Goal: Task Accomplishment & Management: Complete application form

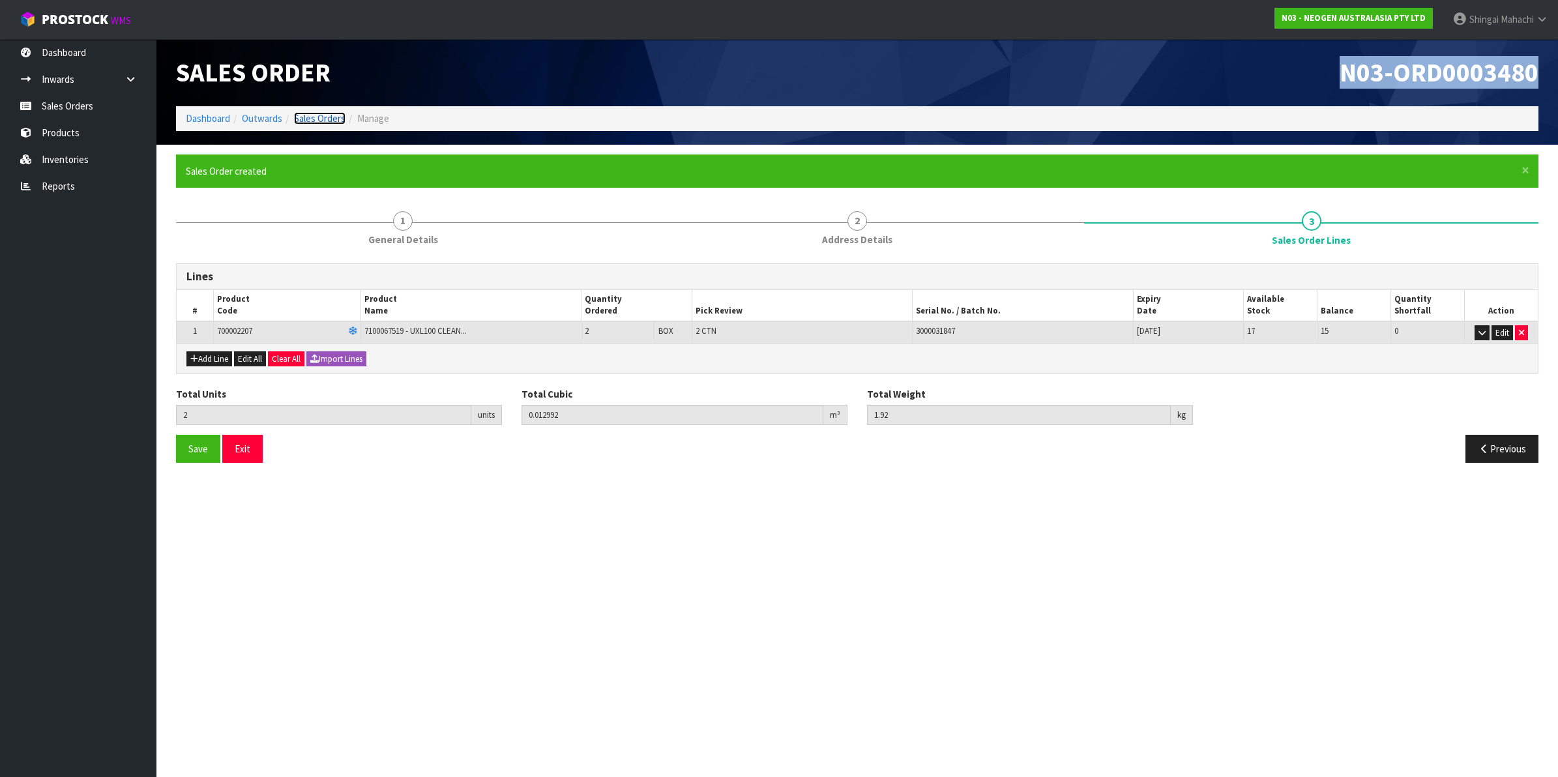
click at [302, 118] on link "Sales Orders" at bounding box center [319, 118] width 51 height 12
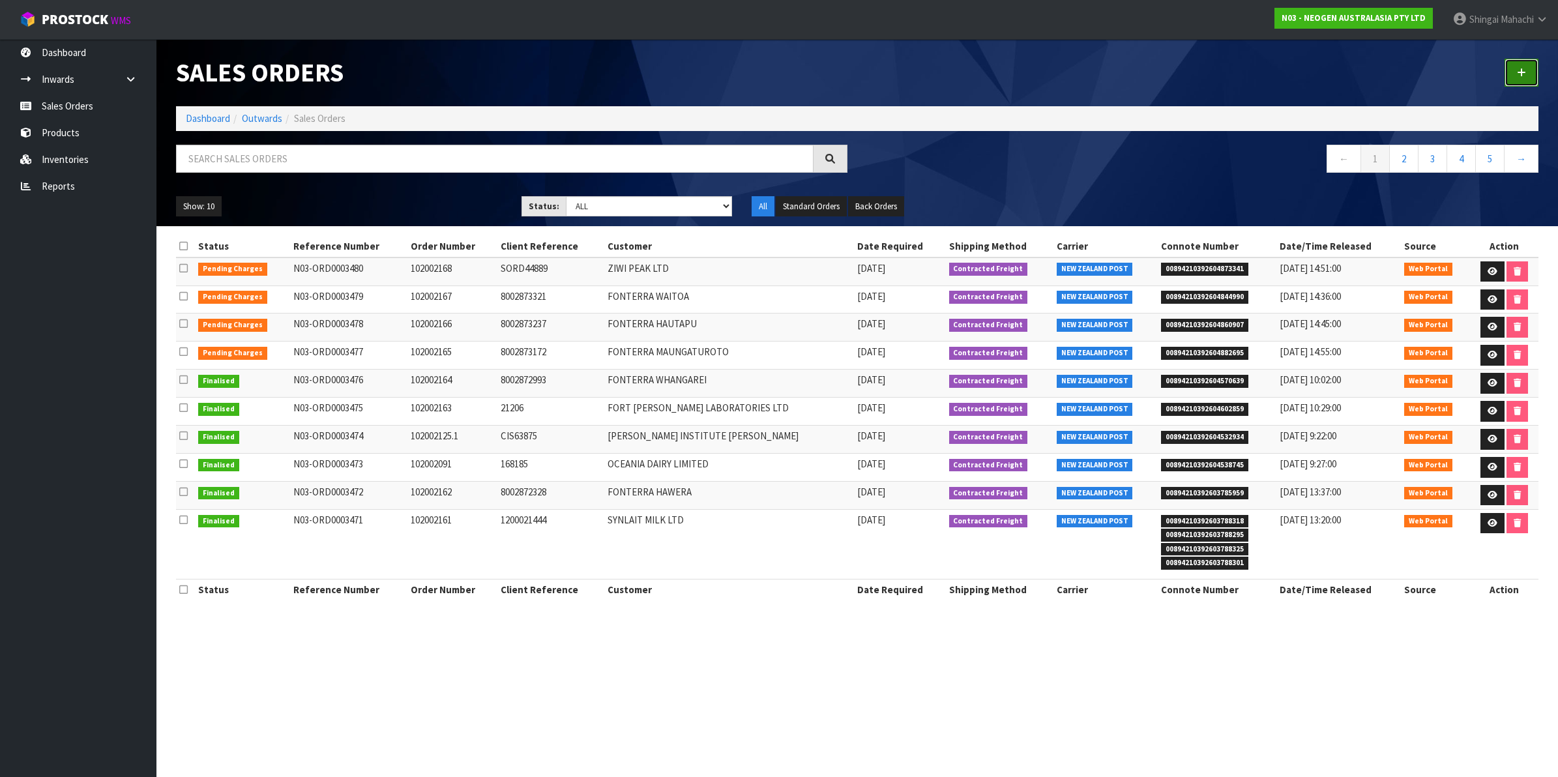
click at [1526, 72] on link at bounding box center [1521, 73] width 34 height 28
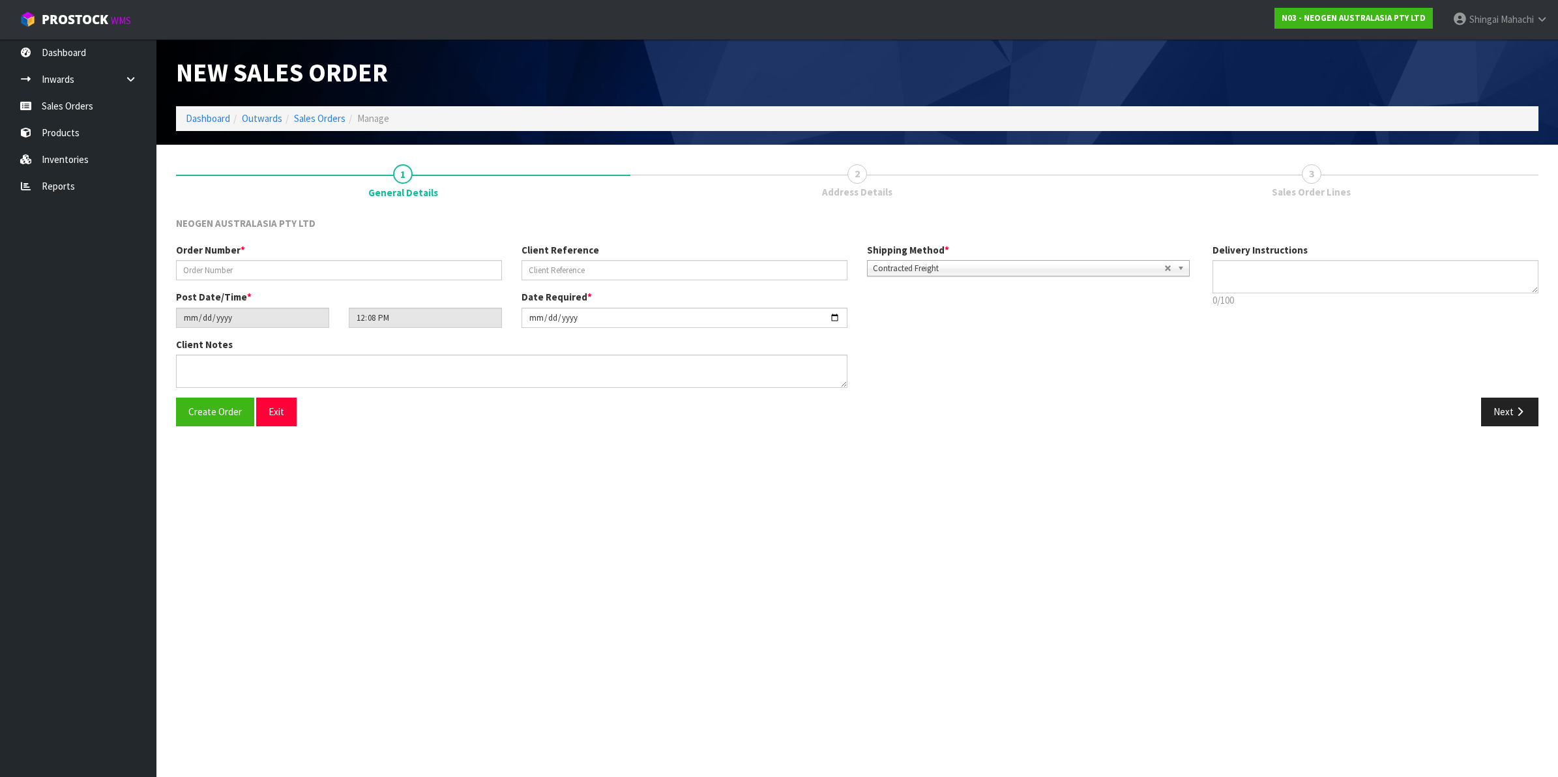
type textarea "CHILLED GOODS -OVERNIGHT"
click at [319, 124] on link "Sales Orders" at bounding box center [319, 118] width 51 height 12
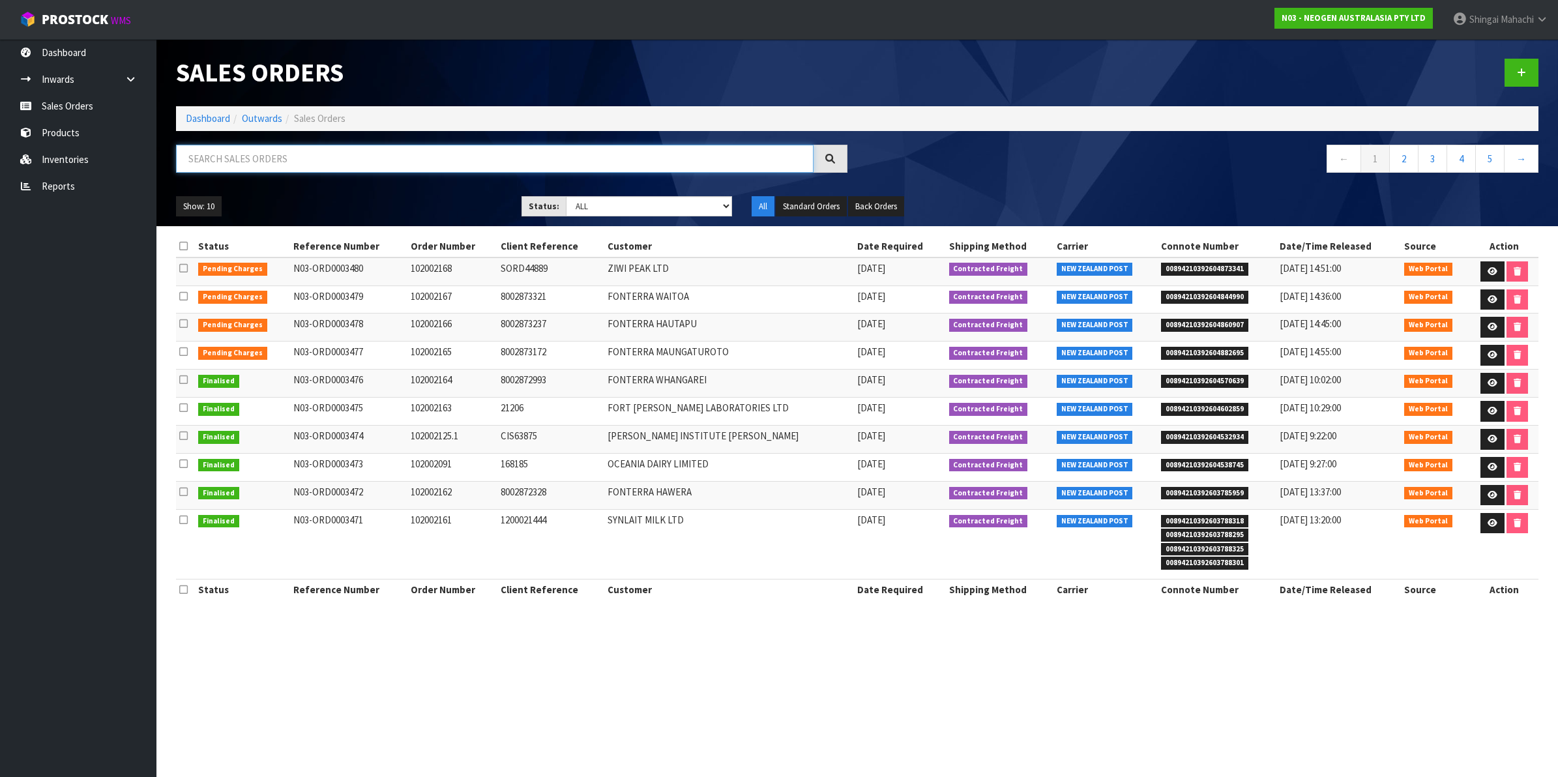
click at [304, 158] on input "text" at bounding box center [494, 159] width 637 height 28
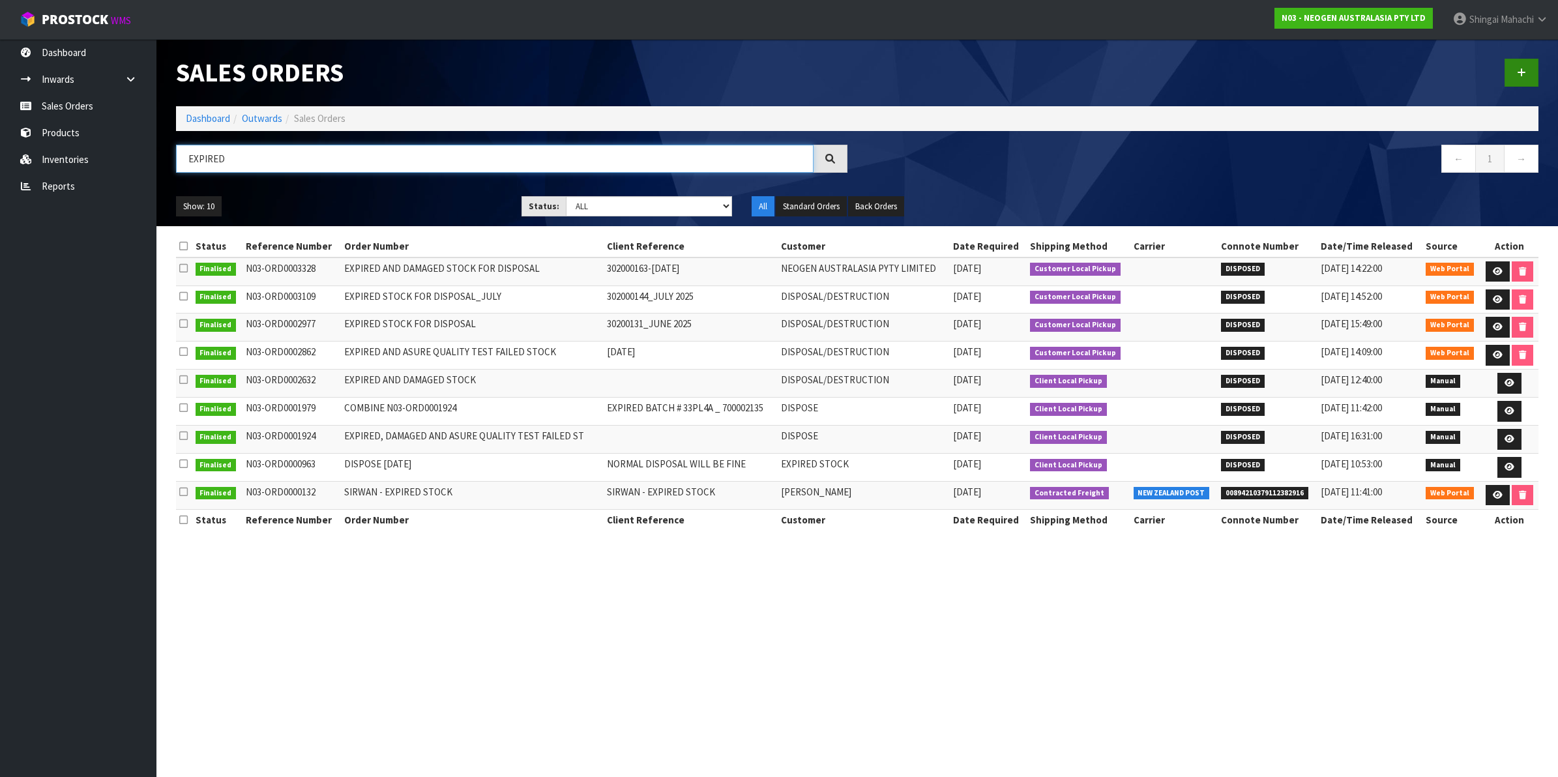
type input "EXPIRED"
click at [1517, 68] on icon at bounding box center [1521, 73] width 9 height 10
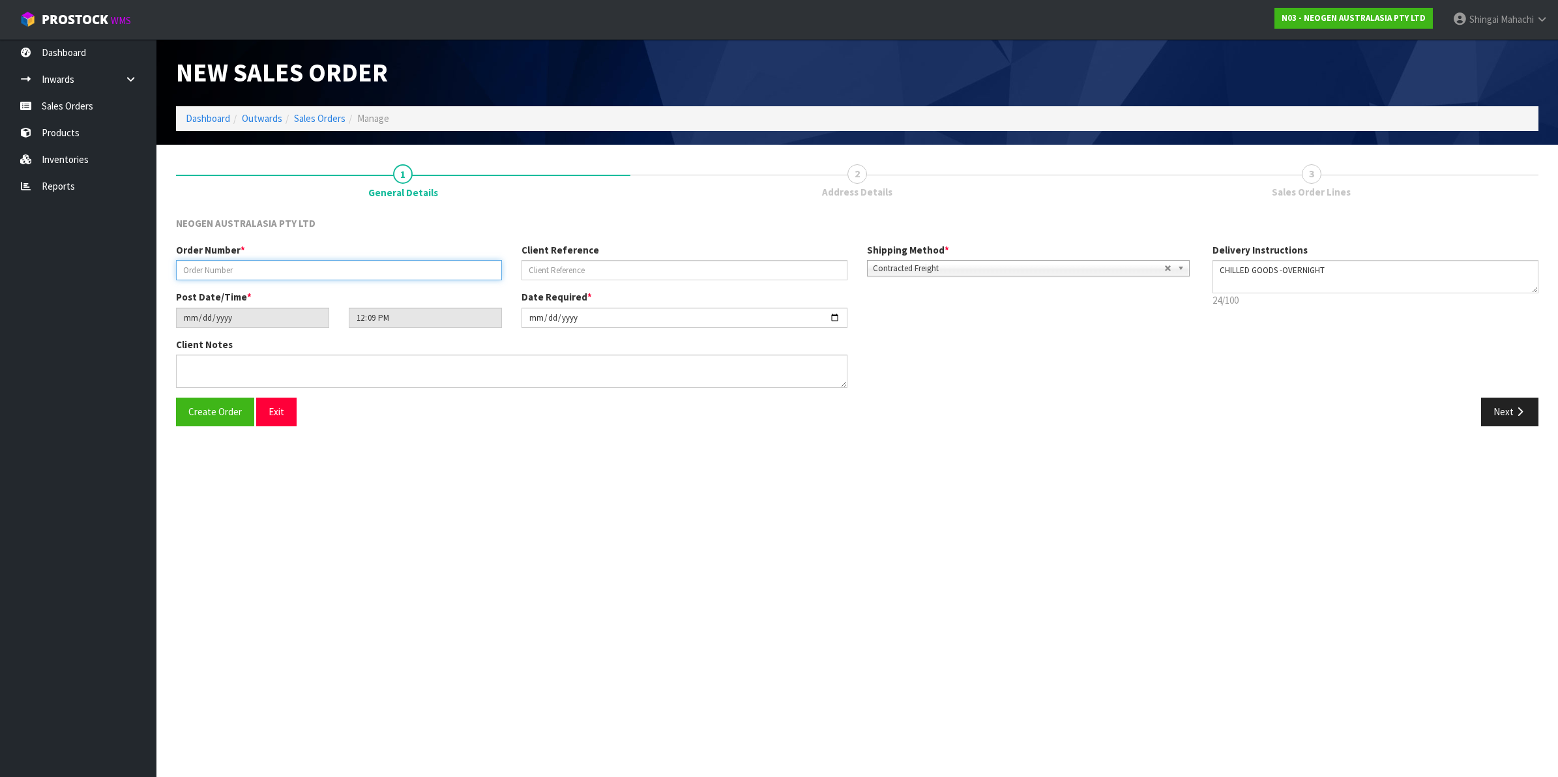
click at [201, 271] on input "text" at bounding box center [339, 270] width 326 height 20
click at [266, 264] on input "EXPIRED AND DAMAGED STOCK FOR DISPOSAL" at bounding box center [339, 270] width 326 height 20
type input "EXPIRED STOCK FOR DISPOSAL"
click at [538, 269] on input "text" at bounding box center [684, 270] width 326 height 20
drag, startPoint x: 540, startPoint y: 272, endPoint x: 500, endPoint y: 272, distance: 39.8
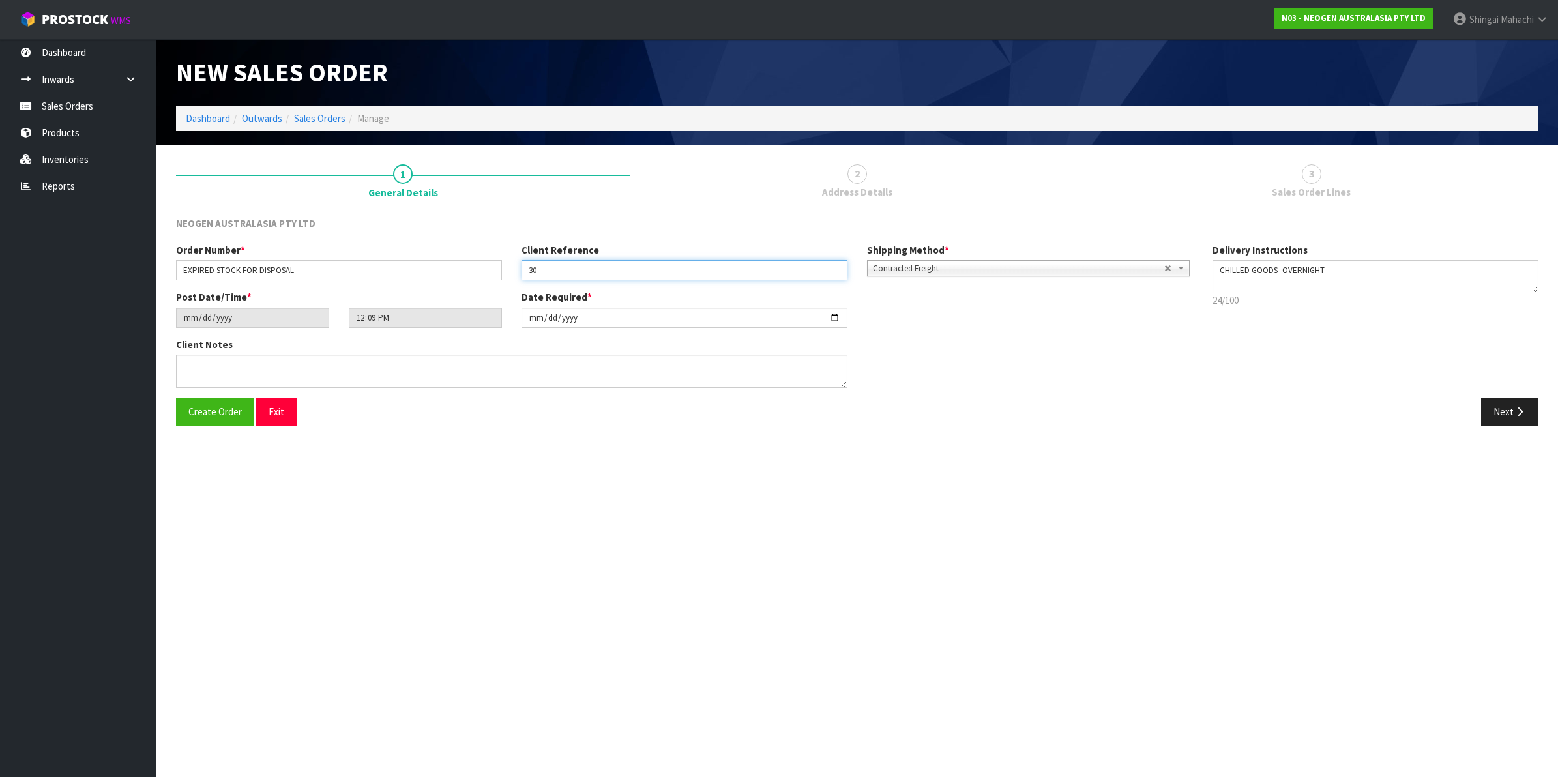
click at [500, 272] on div "Order Number * EXPIRED STOCK FOR DISPOSAL Client Reference 30 Shipping Method *…" at bounding box center [684, 266] width 1036 height 47
paste input "2000191"
type input "302000191 [DATE]"
click at [1181, 269] on b at bounding box center [1183, 268] width 12 height 15
click at [892, 302] on li "Pickup" at bounding box center [1028, 305] width 316 height 16
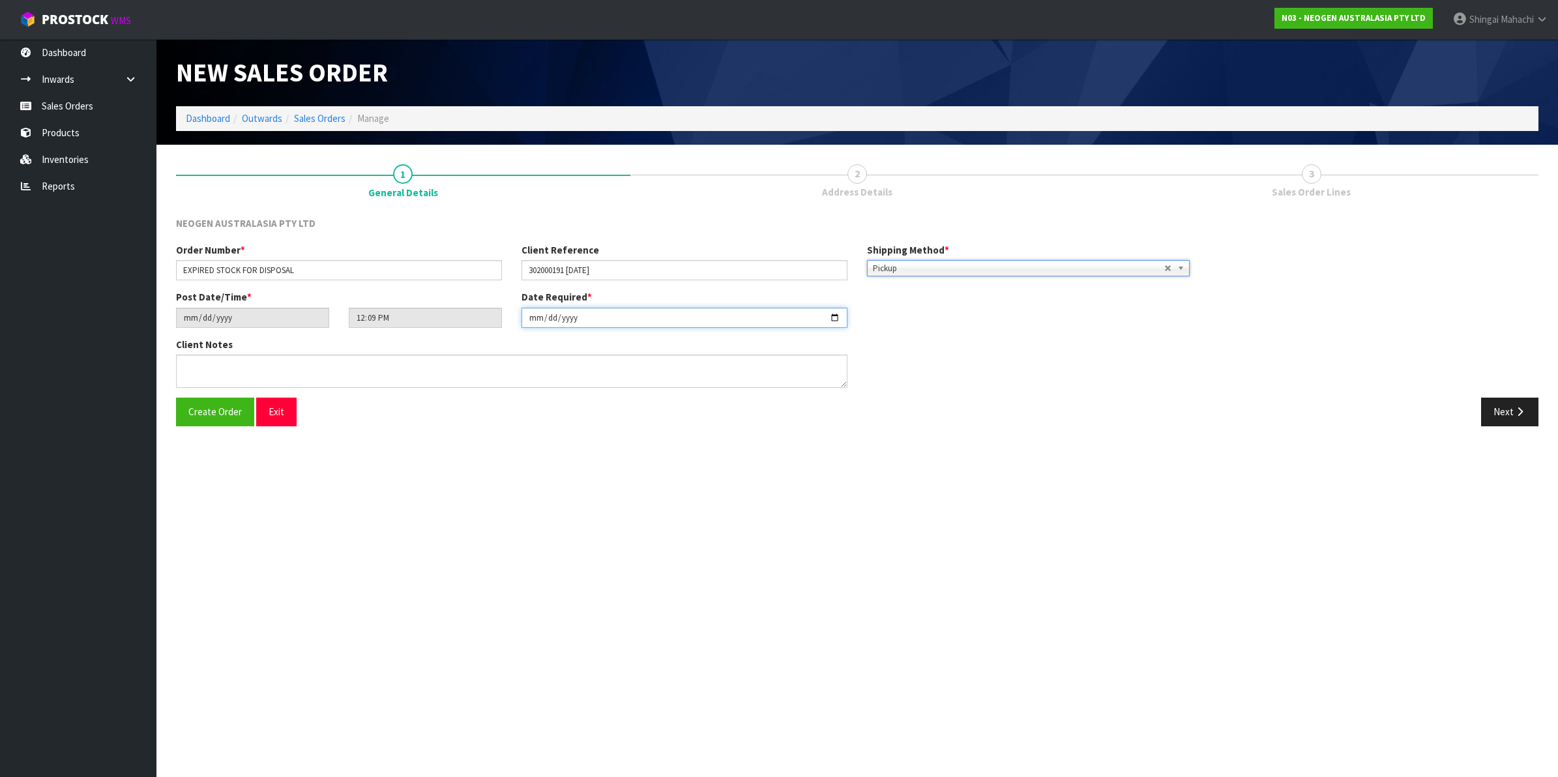
click at [832, 316] on input "[DATE]" at bounding box center [684, 318] width 326 height 20
type input "[DATE]"
click at [196, 364] on textarea at bounding box center [511, 371] width 671 height 33
type textarea "EXPIRED STOCK FOR THE MONTH OF SEPTEMBER"
click at [1513, 407] on icon "button" at bounding box center [1519, 412] width 12 height 10
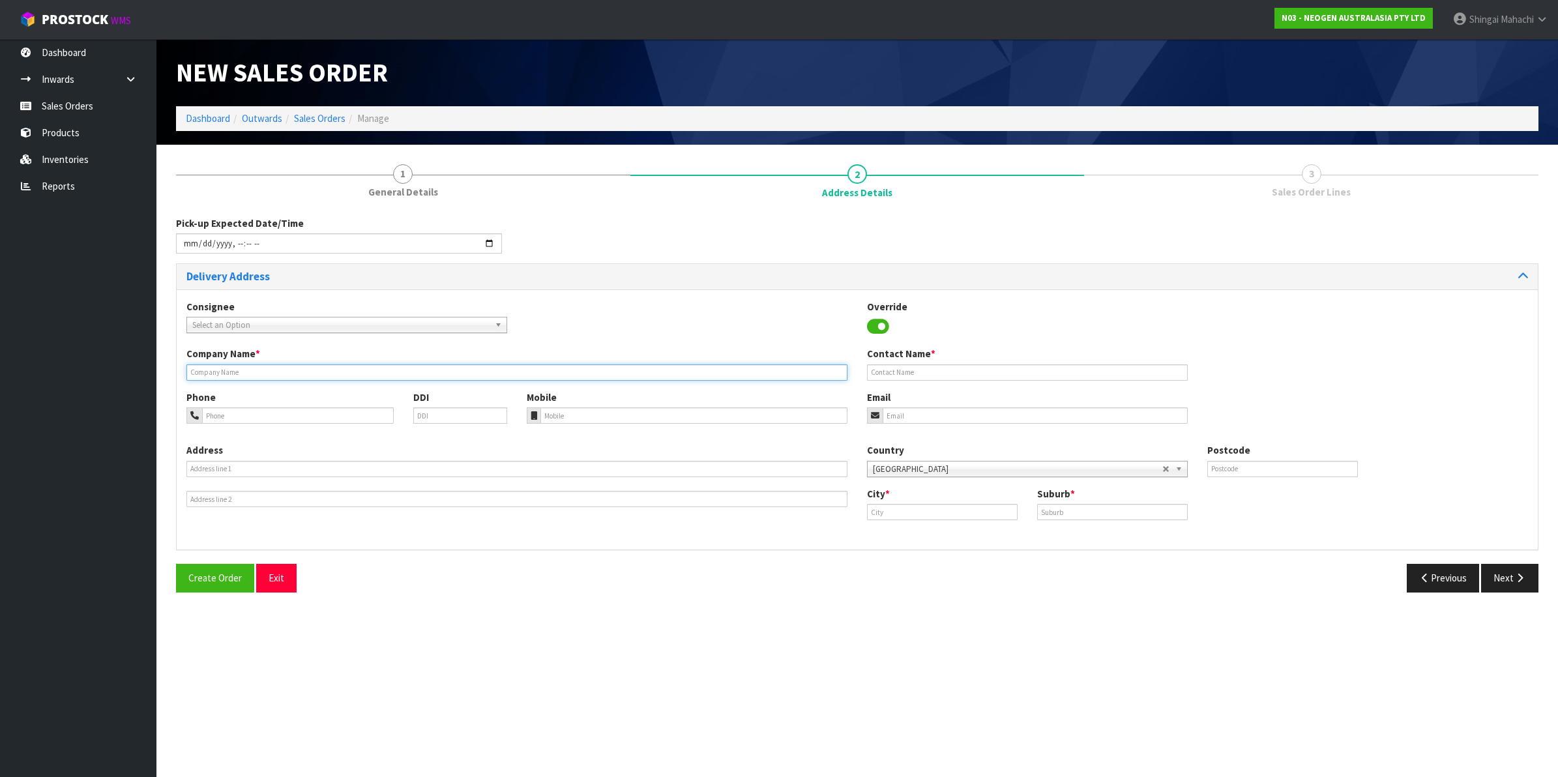
click at [253, 372] on input "text" at bounding box center [516, 372] width 661 height 16
click at [259, 368] on input "text" at bounding box center [516, 372] width 661 height 16
type input "NEOGEN AUSTRALASIA PTY LIMITED"
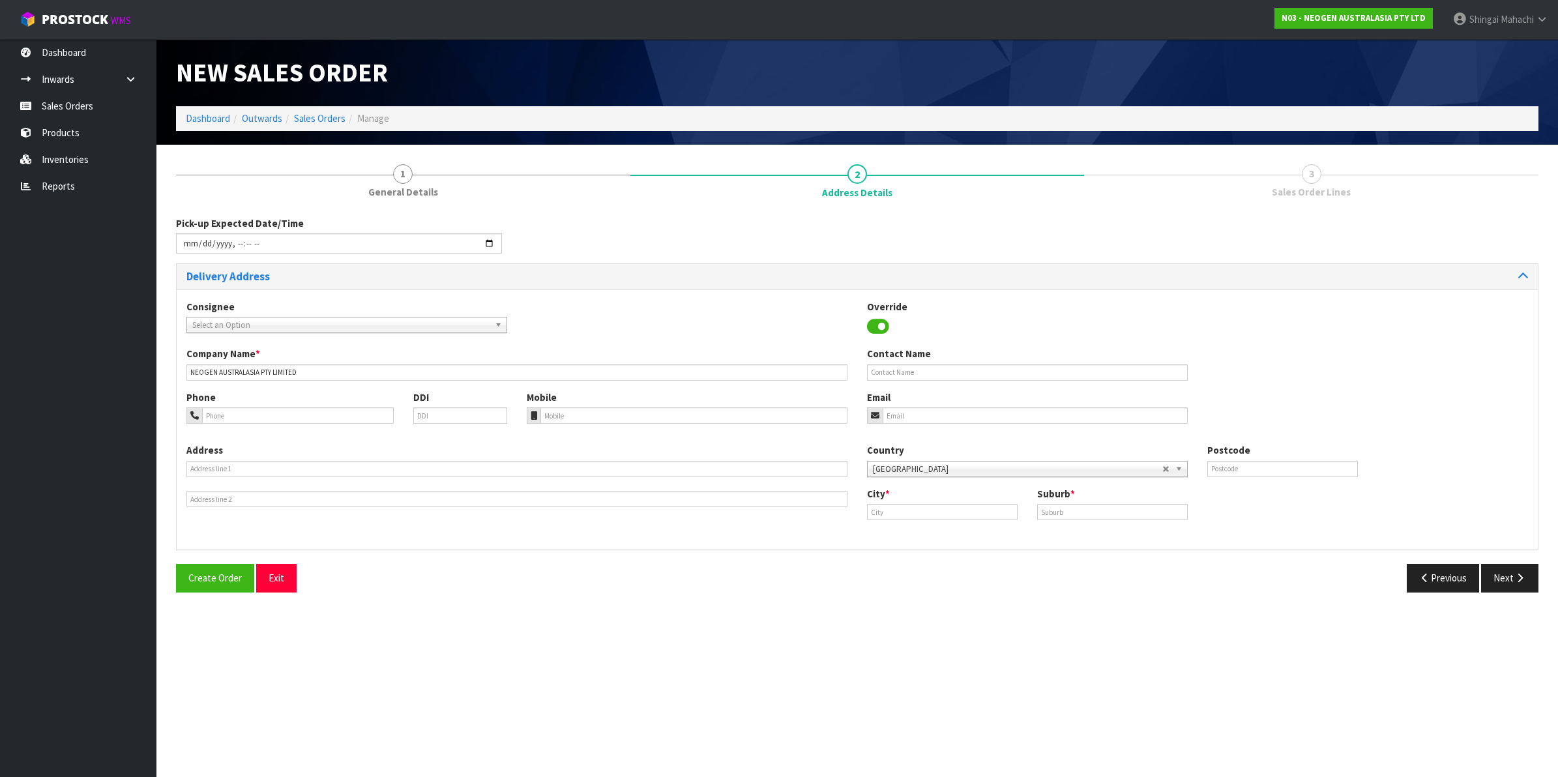
click at [592, 575] on div "Create Order Exit" at bounding box center [511, 578] width 691 height 28
click at [219, 468] on input "text" at bounding box center [516, 469] width 661 height 16
type input "DISPOSE"
click at [904, 516] on input "text" at bounding box center [942, 512] width 151 height 16
type input "d"
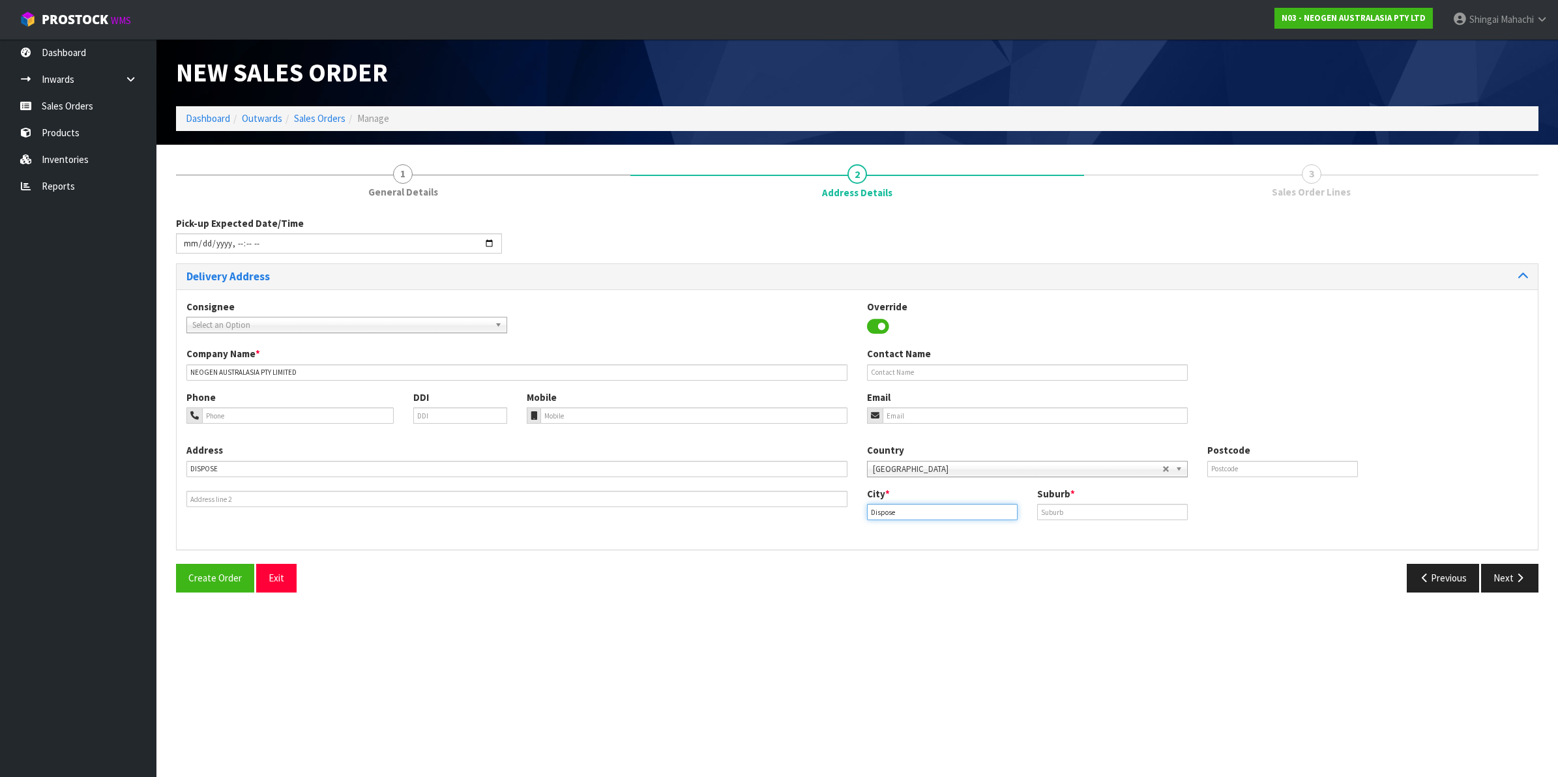
type input "Dispose"
click at [1071, 510] on input "text" at bounding box center [1112, 512] width 151 height 16
type input "DISPOSE"
click at [1511, 577] on button "Next" at bounding box center [1509, 578] width 57 height 28
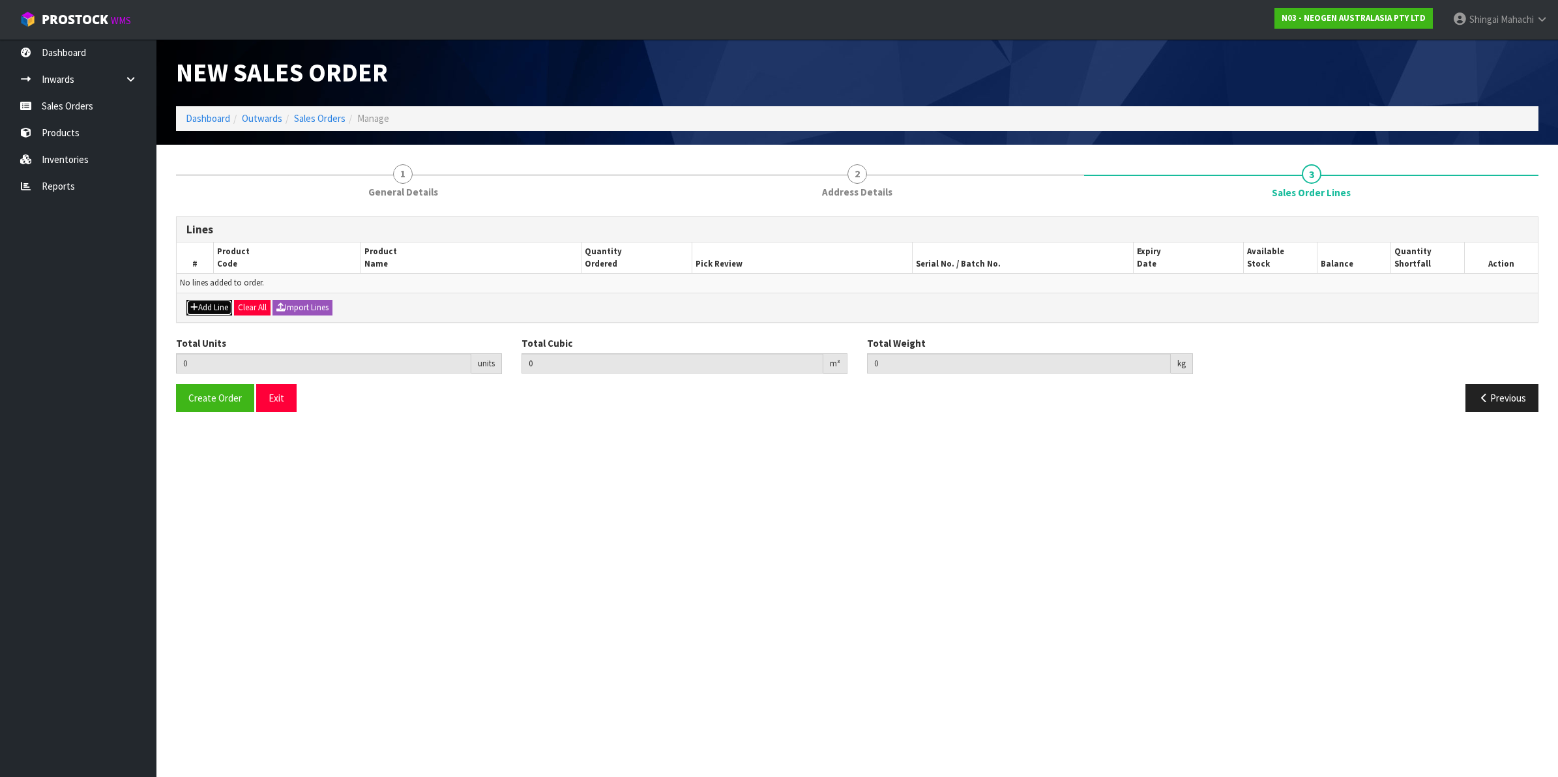
click at [204, 303] on button "Add Line" at bounding box center [209, 308] width 46 height 16
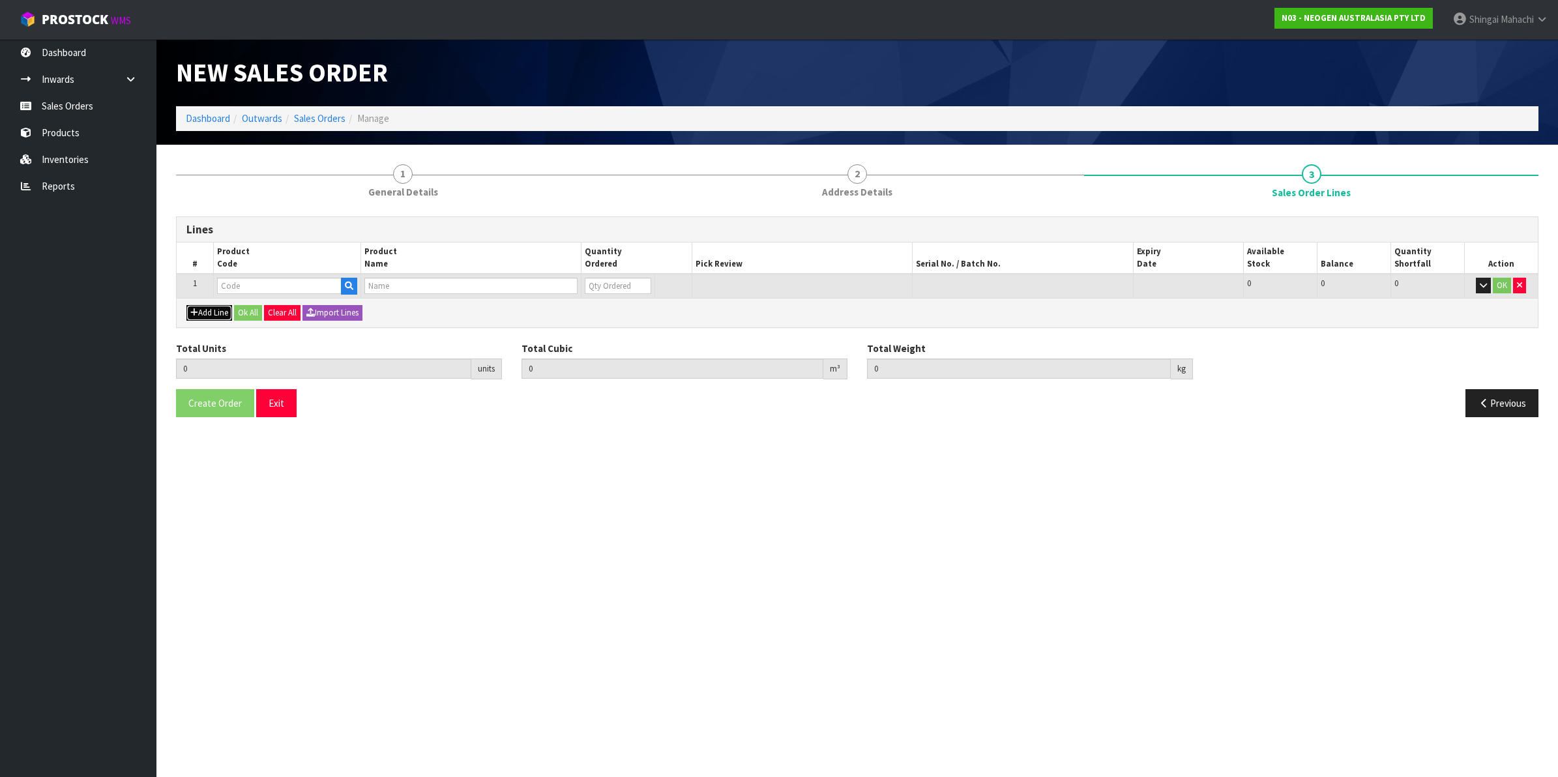
click at [202, 307] on button "Add Line" at bounding box center [209, 313] width 46 height 16
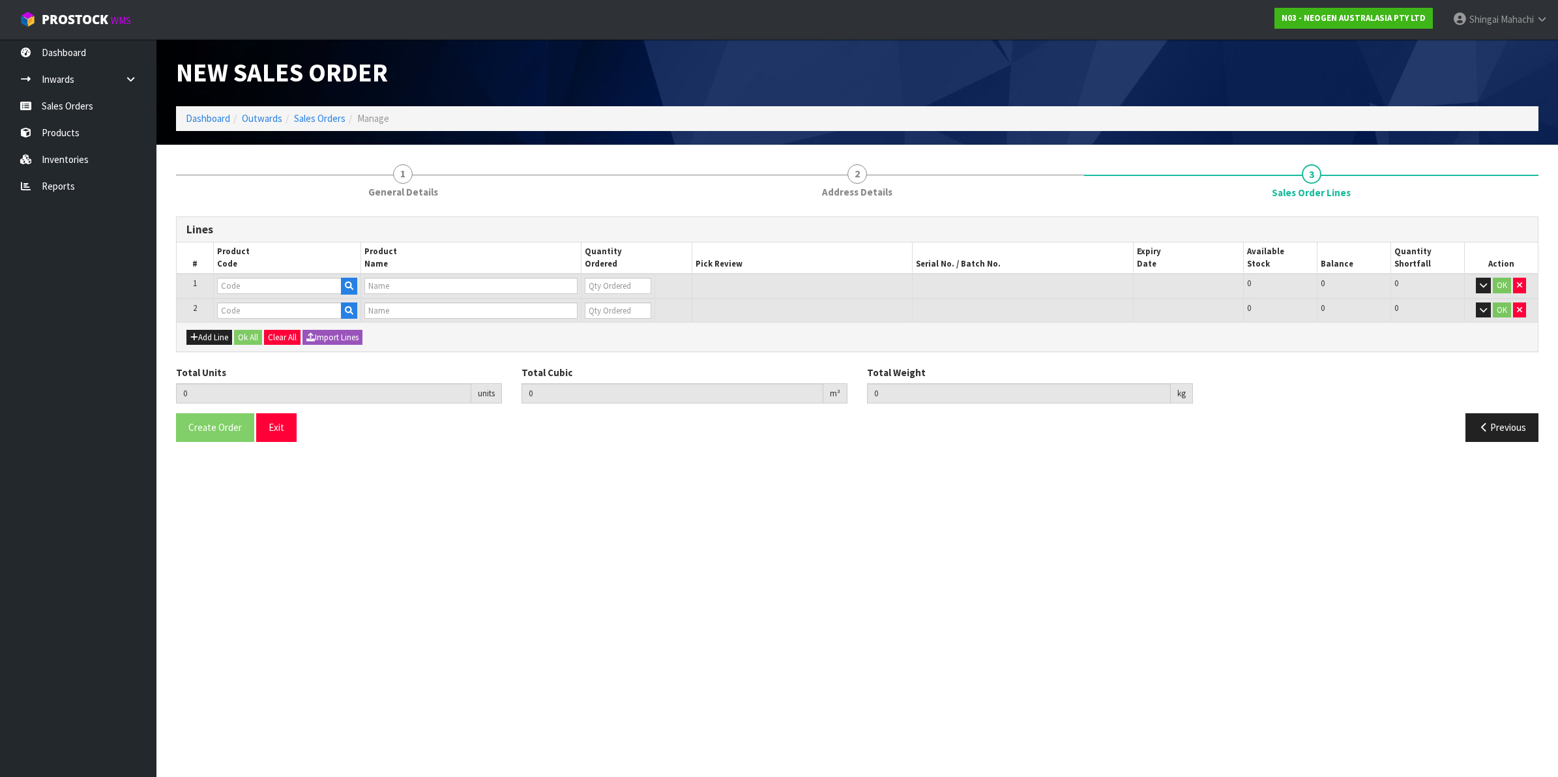
click at [200, 327] on div "Add Line Ok All Clear All Import Lines" at bounding box center [857, 336] width 1361 height 29
click at [201, 334] on button "Add Line" at bounding box center [209, 338] width 46 height 16
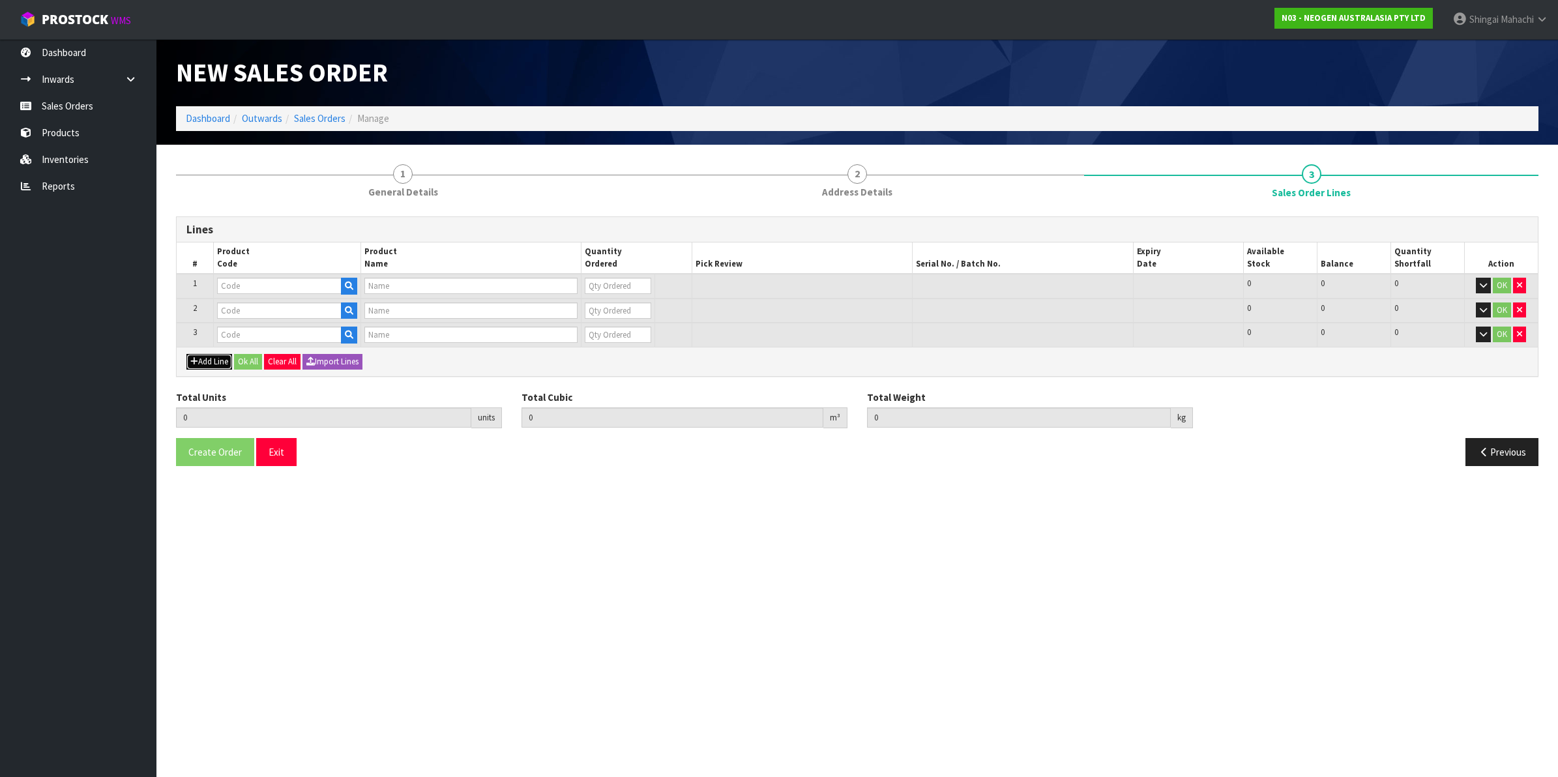
click at [210, 363] on button "Add Line" at bounding box center [209, 362] width 46 height 16
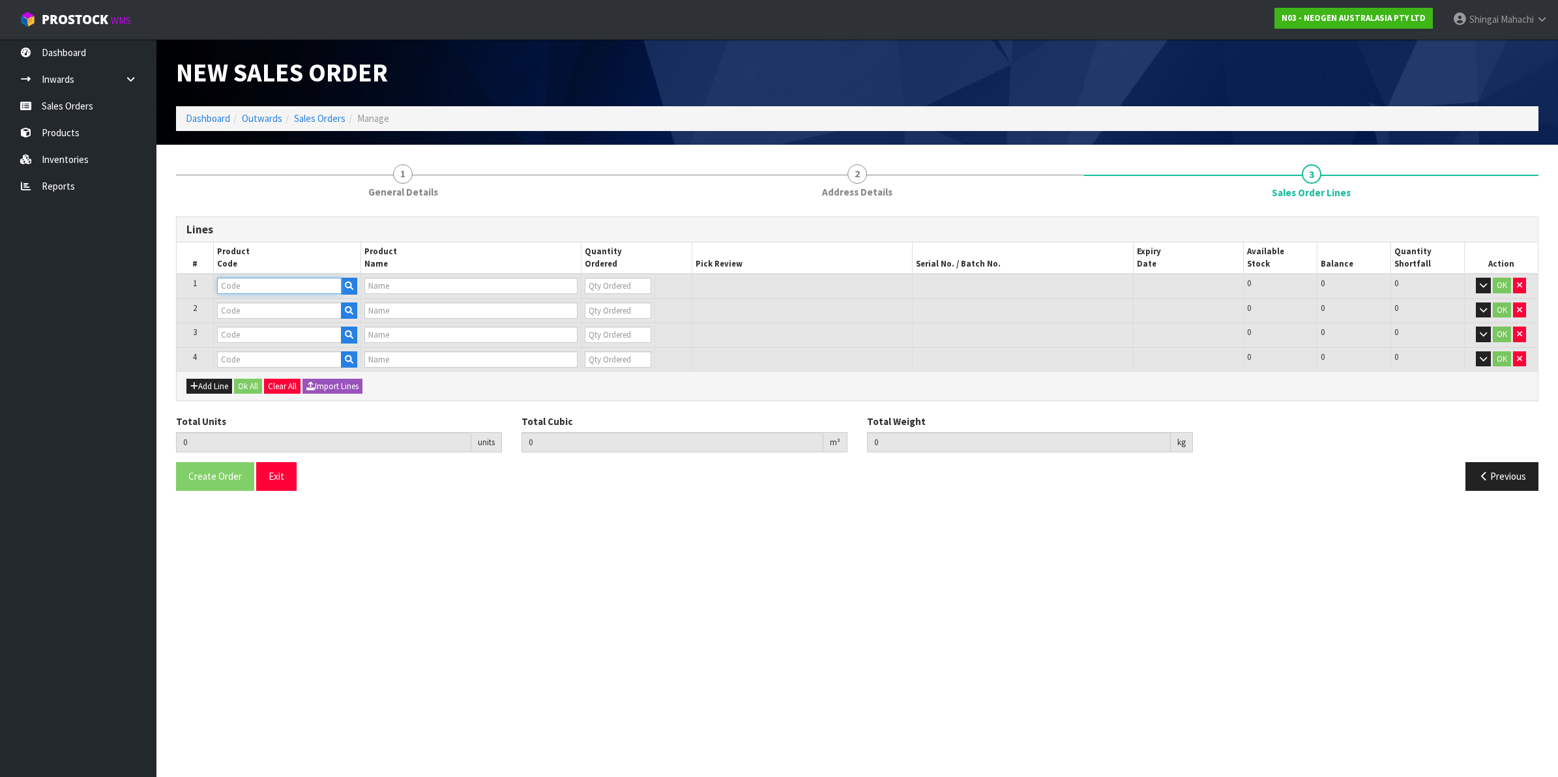
click at [242, 285] on input "text" at bounding box center [279, 286] width 124 height 16
paste input "700002135"
type input "700002135"
type input "7100039444 - 6452 PETRIFILM AQUA [DEMOGRAPHIC_DATA] CT PLT 1000"
type input "0"
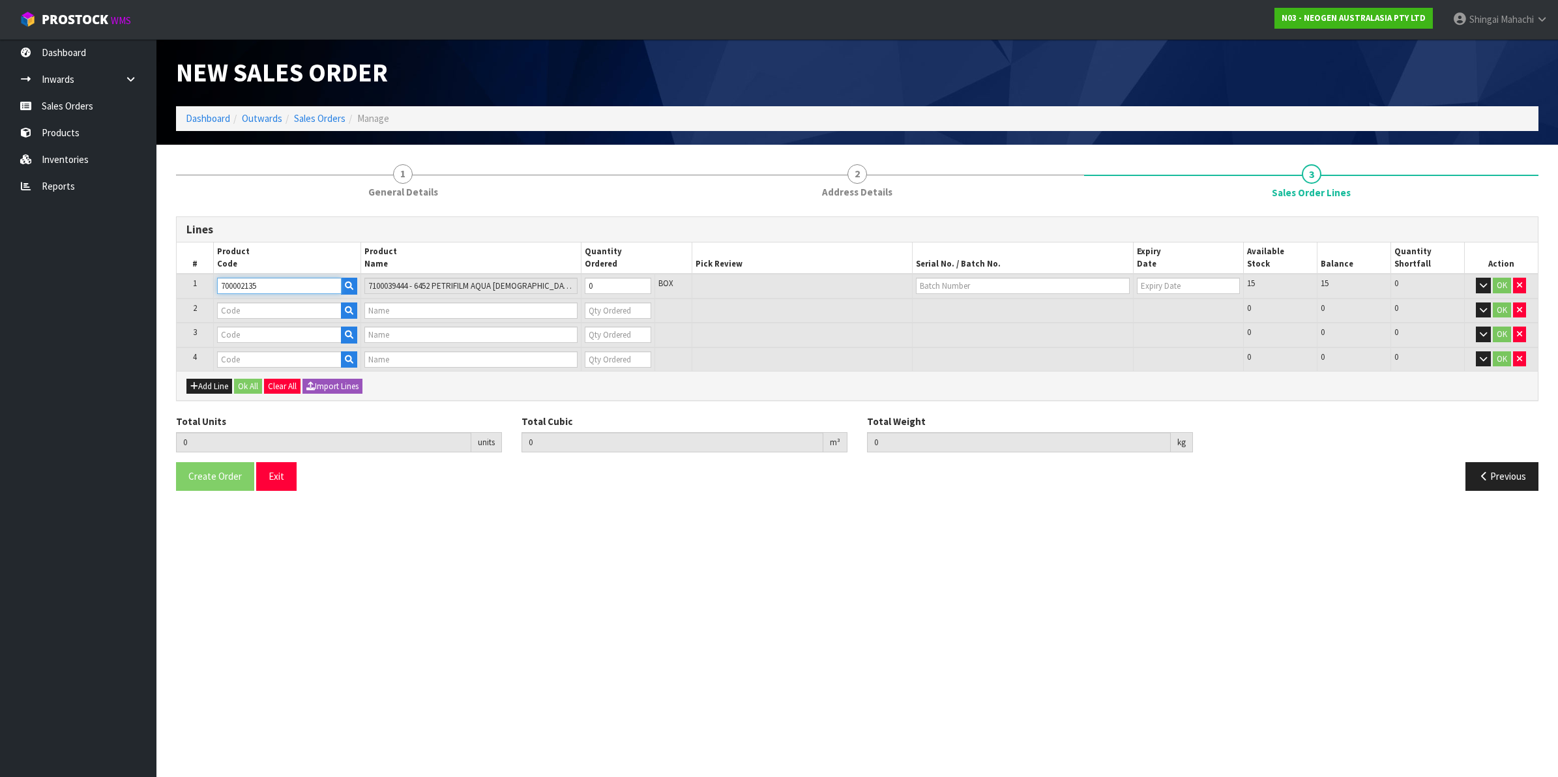
type input "700002135"
click at [252, 310] on input "text" at bounding box center [279, 310] width 124 height 16
paste input "700002145"
type input "700002145"
type input "7100039575 - 6537 PETRIFILM SALX PLATE, 200 EA/CS"
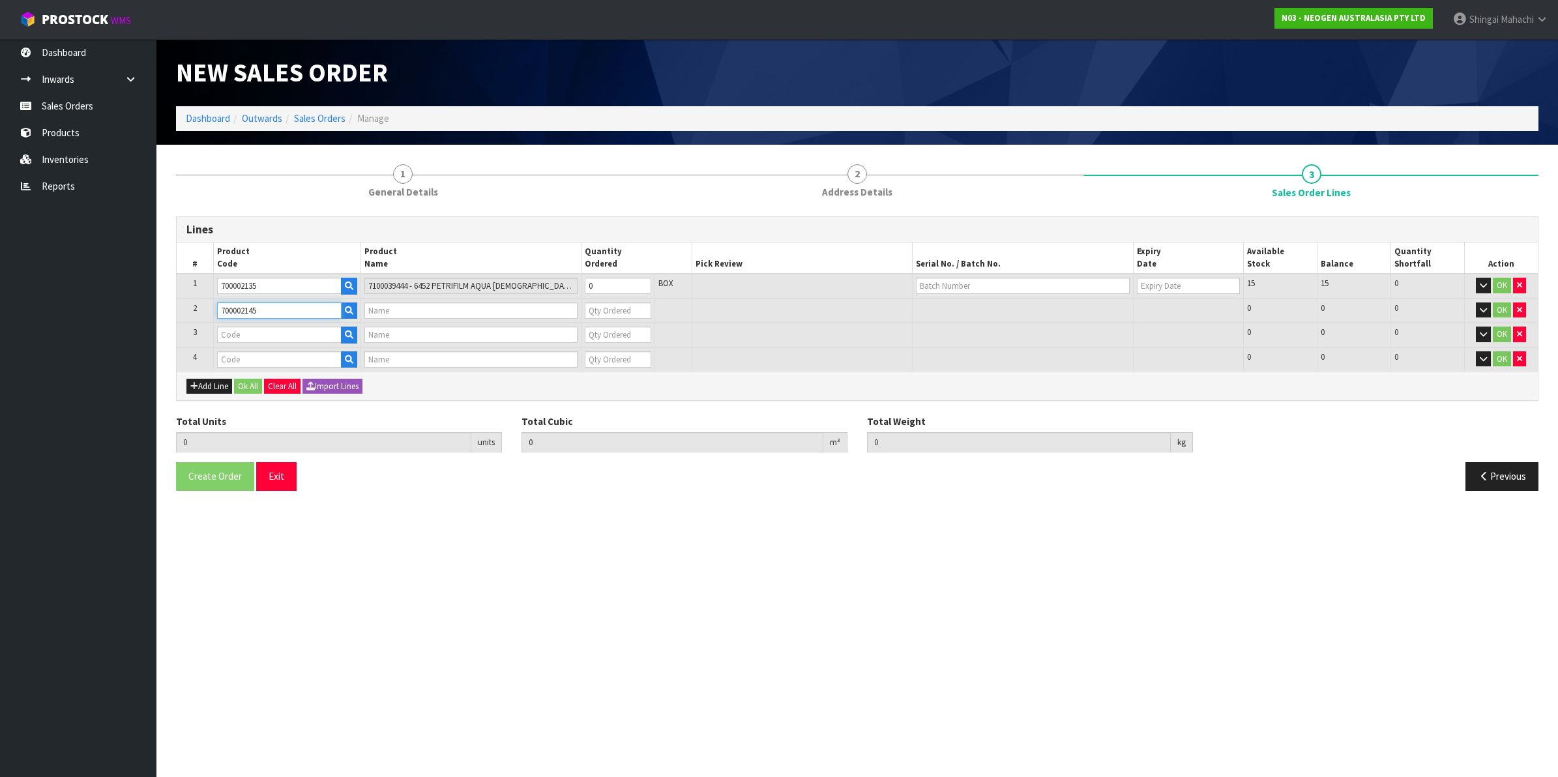
type input "0"
type input "700002145"
click at [269, 330] on input "text" at bounding box center [279, 335] width 124 height 16
paste input "700002022"
type input "700002022"
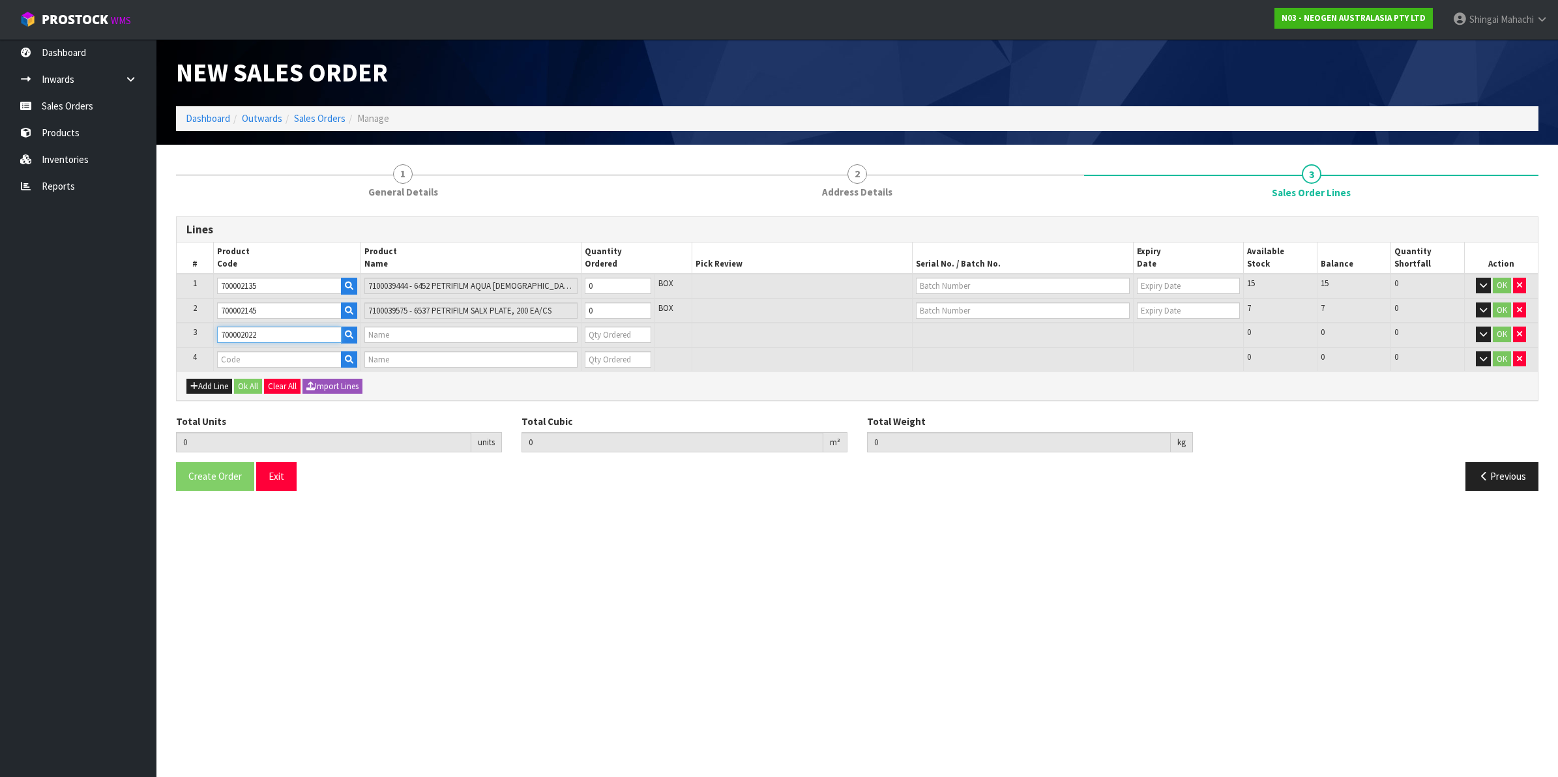
type input "7000034524 - 7000034524 3000DPQCOG MLS DAIRY SCREEN KIT"
type input "0"
type input "700002022"
click at [251, 352] on input "text" at bounding box center [279, 359] width 124 height 16
paste input "700002120"
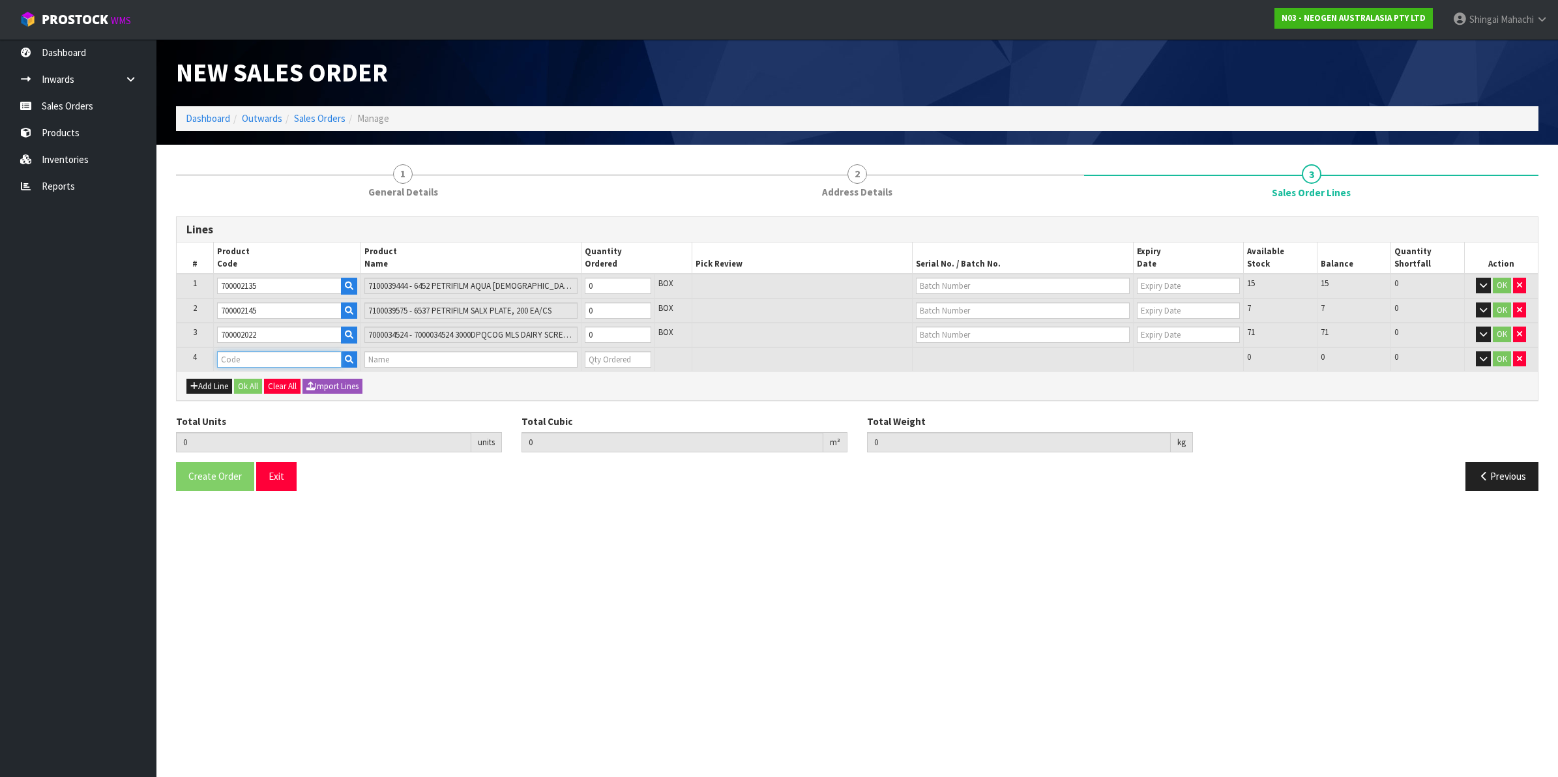
type input "700002120"
type input "0.000000"
type input "0.000"
type input "7100039374 - 6406 PETRIFILM AEROBIC CT PLT 1000EA/CS"
type input "0"
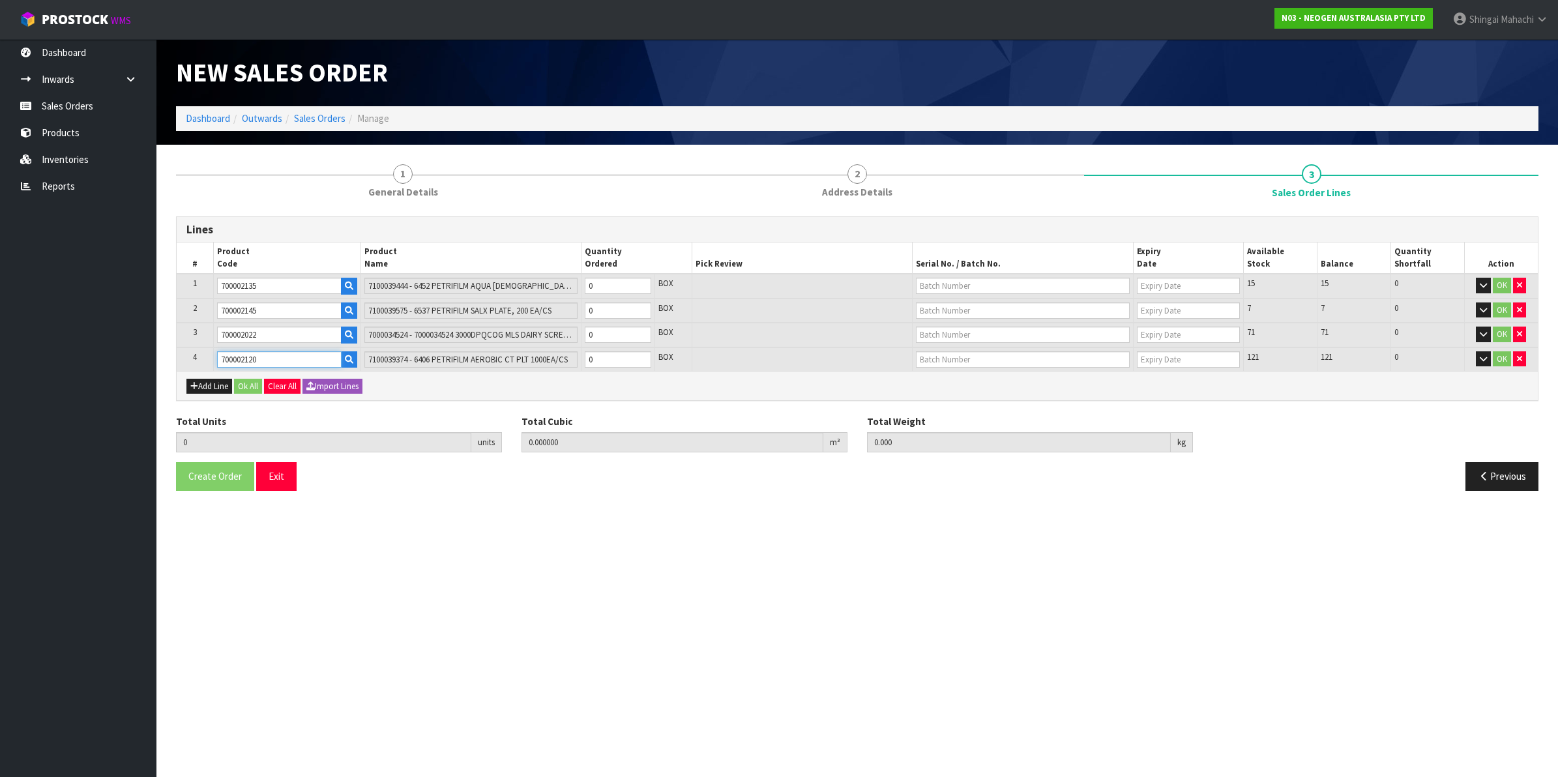
type input "700002120"
drag, startPoint x: 602, startPoint y: 284, endPoint x: 583, endPoint y: 283, distance: 18.3
click at [583, 283] on td "0" at bounding box center [618, 286] width 74 height 25
type input "1"
type input "0.00704"
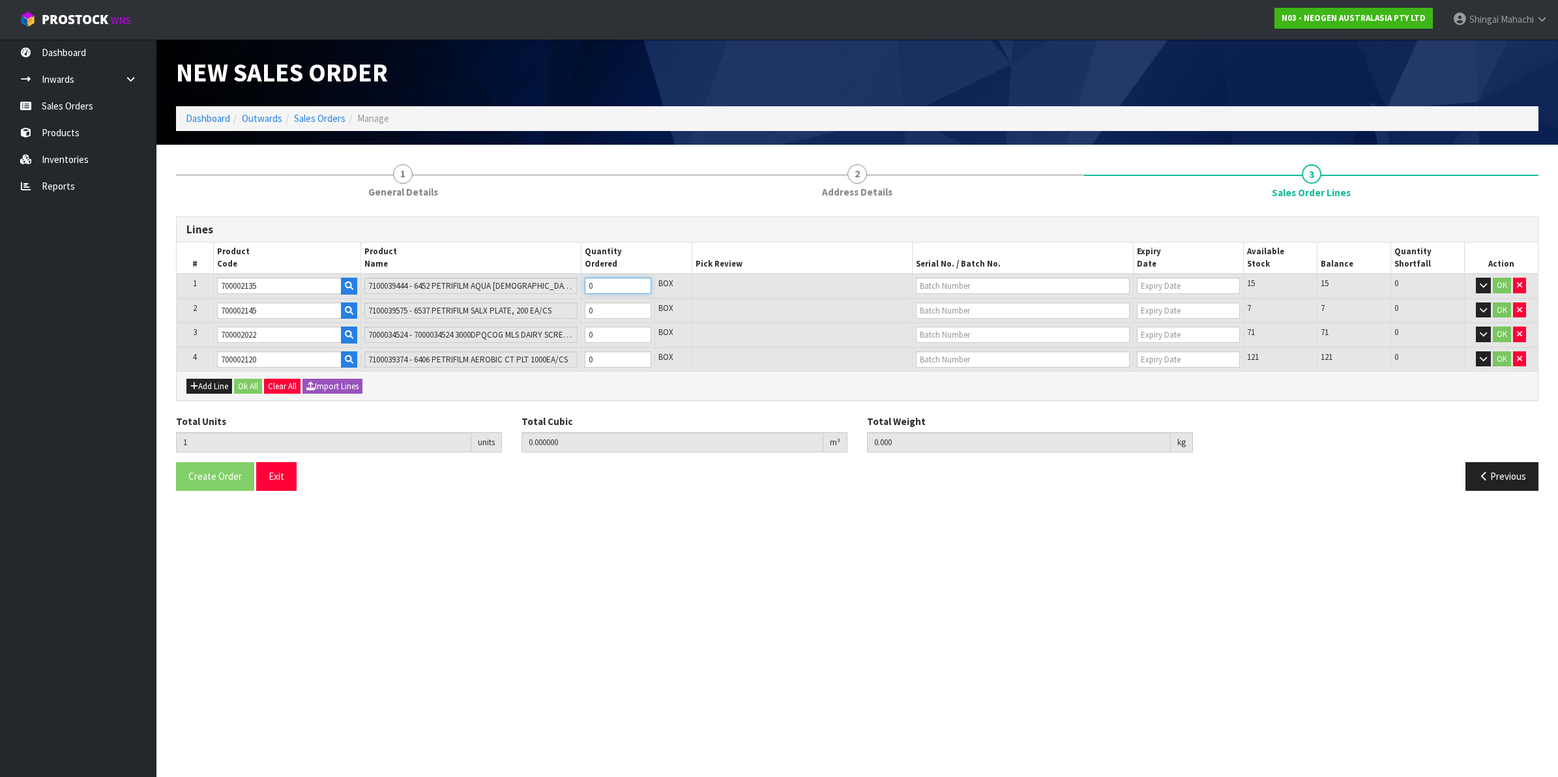
type input "2.08"
type input "1"
type input "14"
type input "0.09856"
type input "29.12"
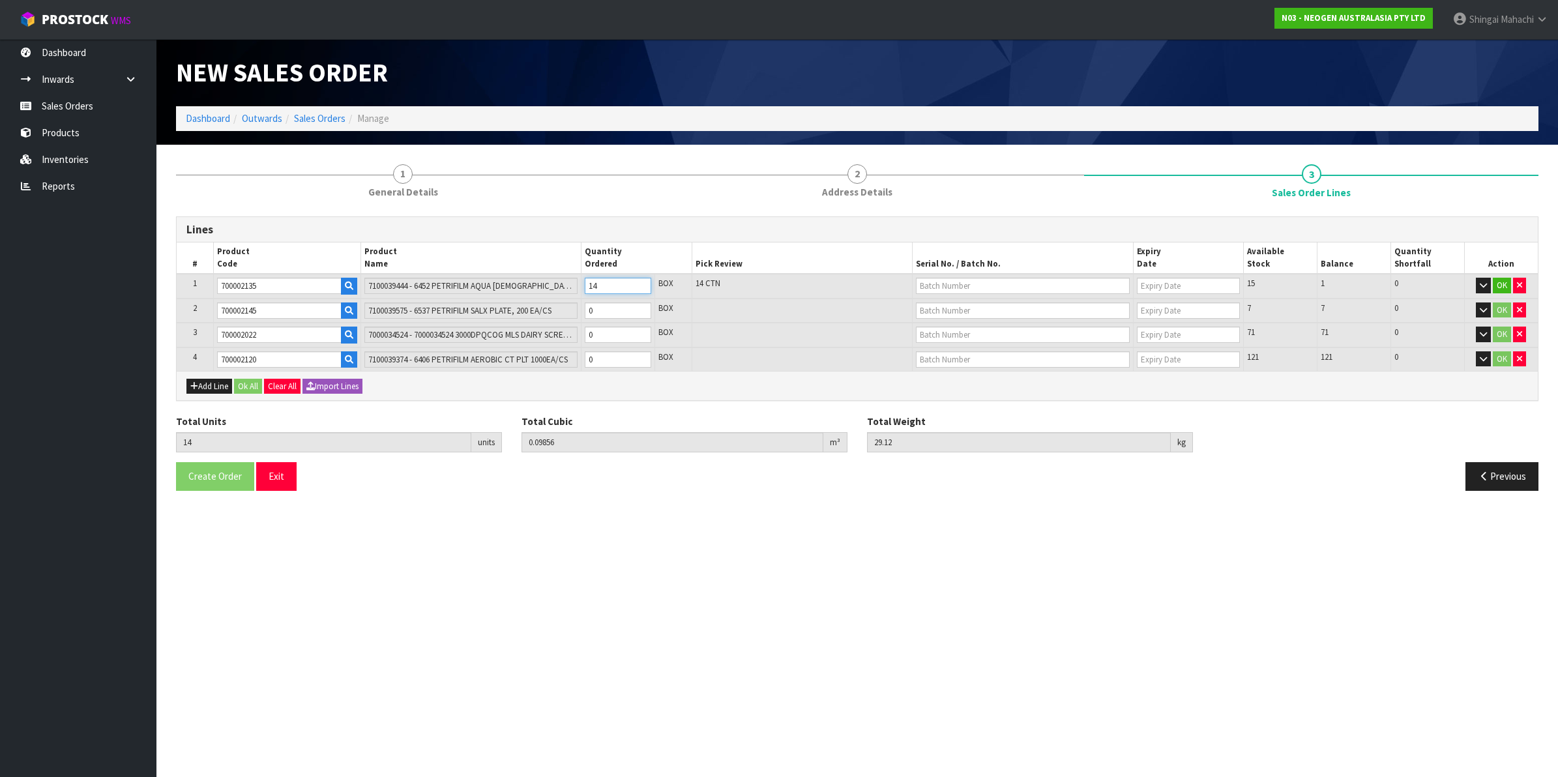
type input "14"
click at [516, 303] on tr "2 700002145 7100039575 - 6537 PETRIFILM SALX PLATE, 200 EA/CS 0 BOX 7 7 0 OK" at bounding box center [857, 310] width 1361 height 25
type input "16"
type input "0.108136"
type input "31.22"
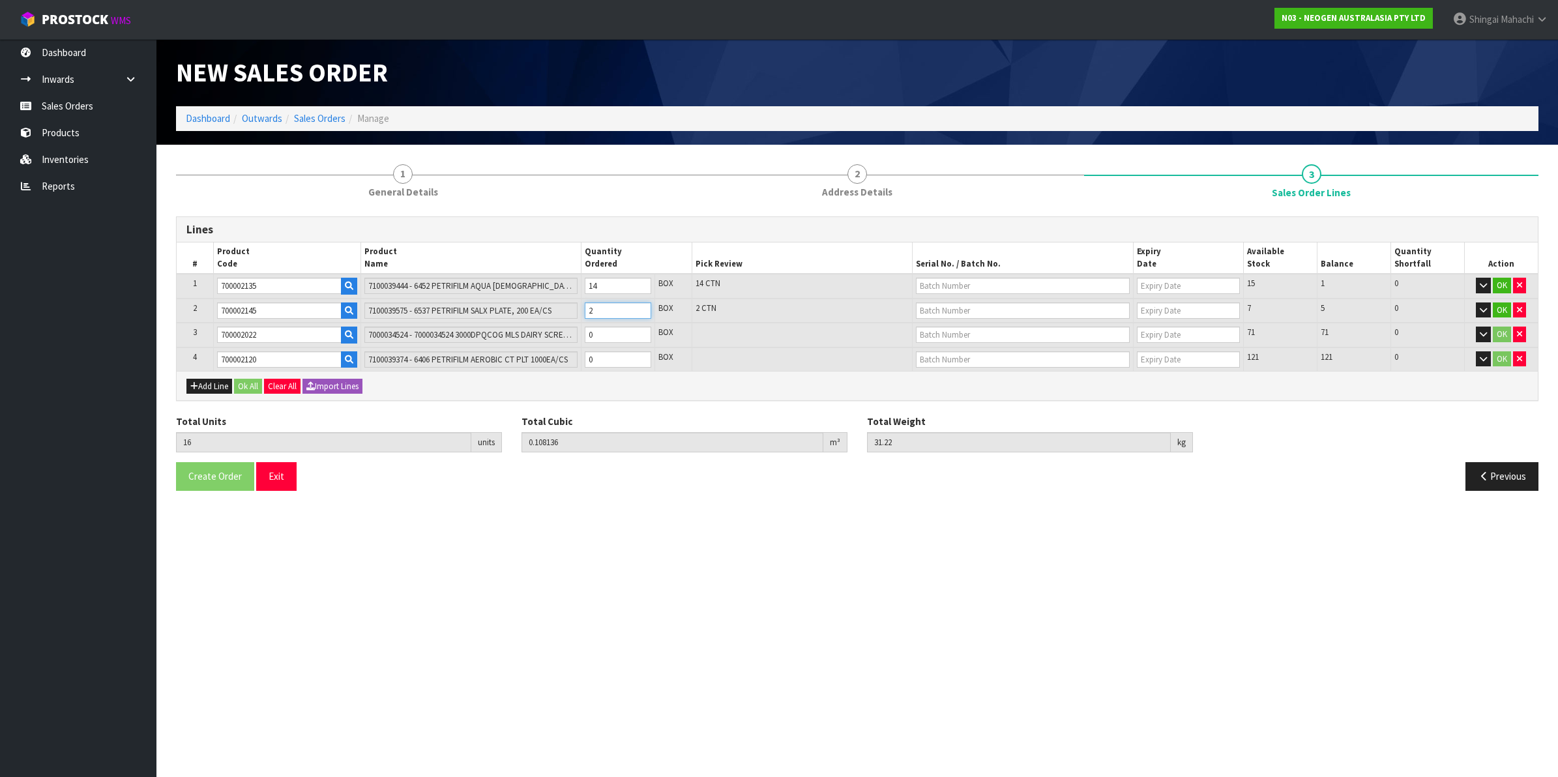
type input "2"
click at [572, 333] on tr "3 700002022 7000034524 - 7000034524 3000DPQCOG MLS DAIRY SCREEN KIT 0 BOX 71 71…" at bounding box center [857, 335] width 1361 height 25
type input "19"
type input "0.182008"
type input "41.96"
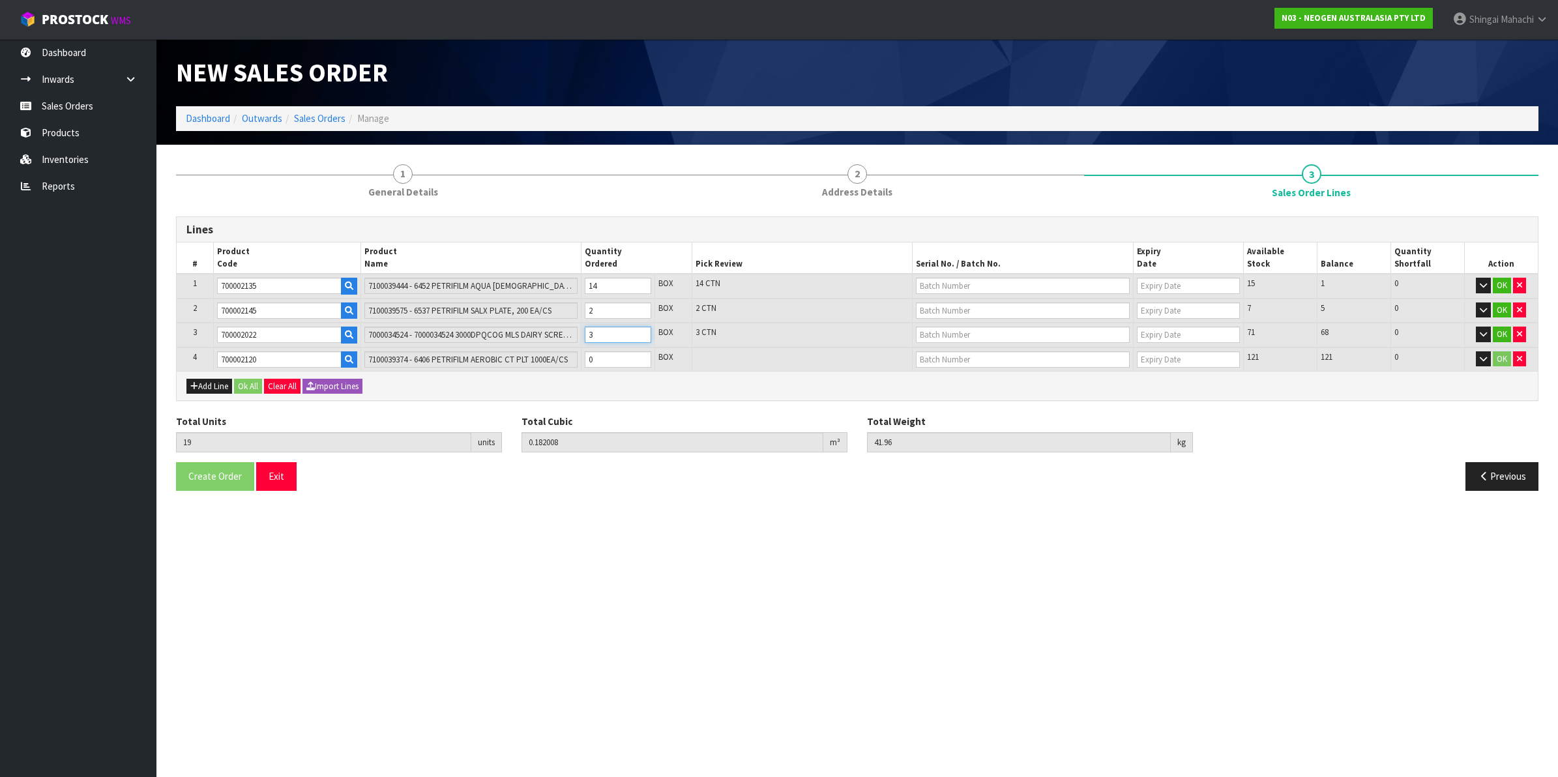
type input "3"
click at [568, 358] on tr "4 700002120 7100039374 - 6406 PETRIFILM AEROBIC CT PLT 1000EA/CS 0 BOX 121 121 …" at bounding box center [857, 359] width 1361 height 24
type input "23"
type input "0.211448"
type input "49.96"
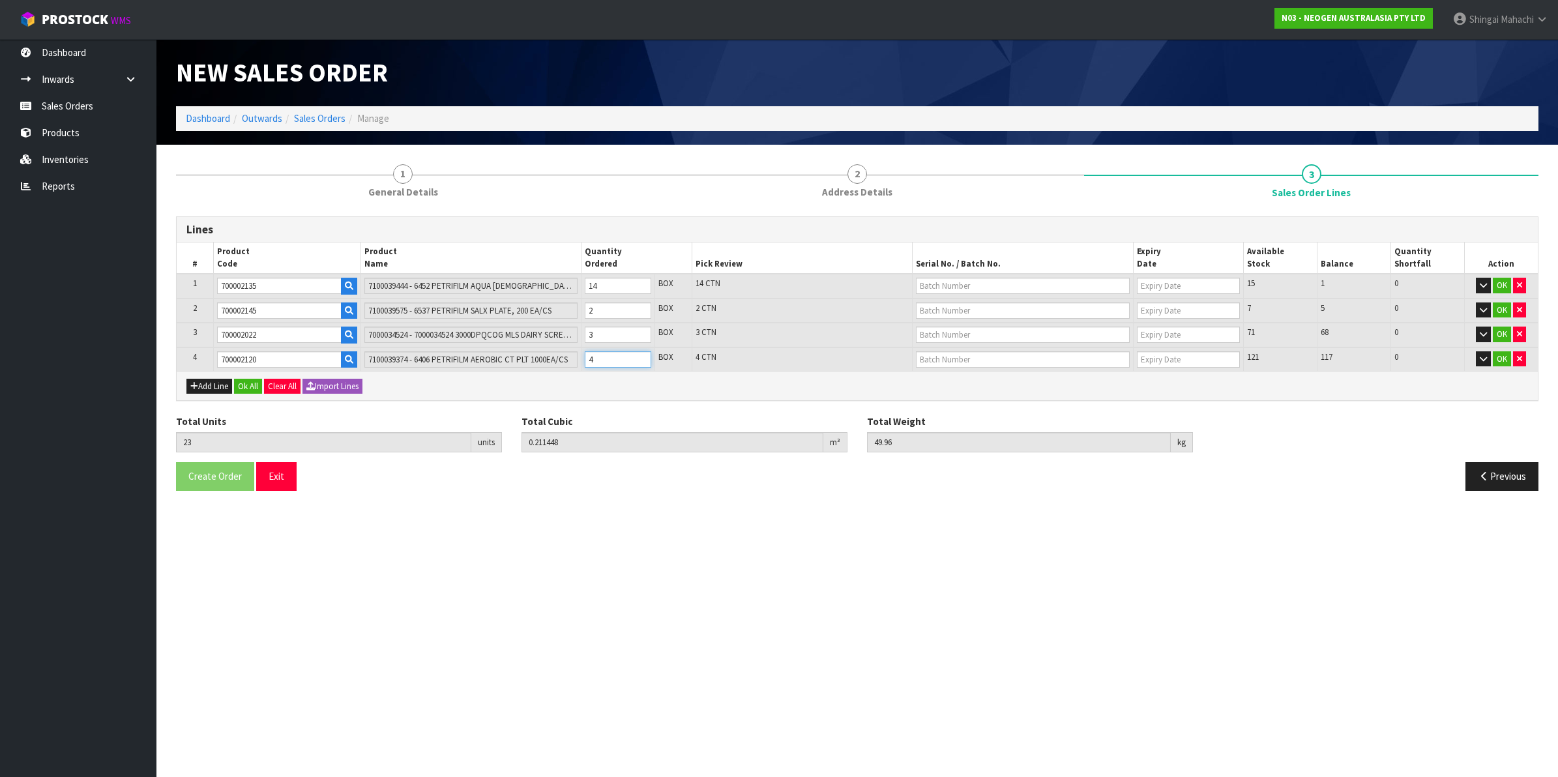
type input "4"
click at [1011, 282] on input "text" at bounding box center [1023, 286] width 214 height 16
click at [953, 324] on link "33X3LR" at bounding box center [967, 325] width 103 height 18
type input "33X3LR"
type input "[DATE]"
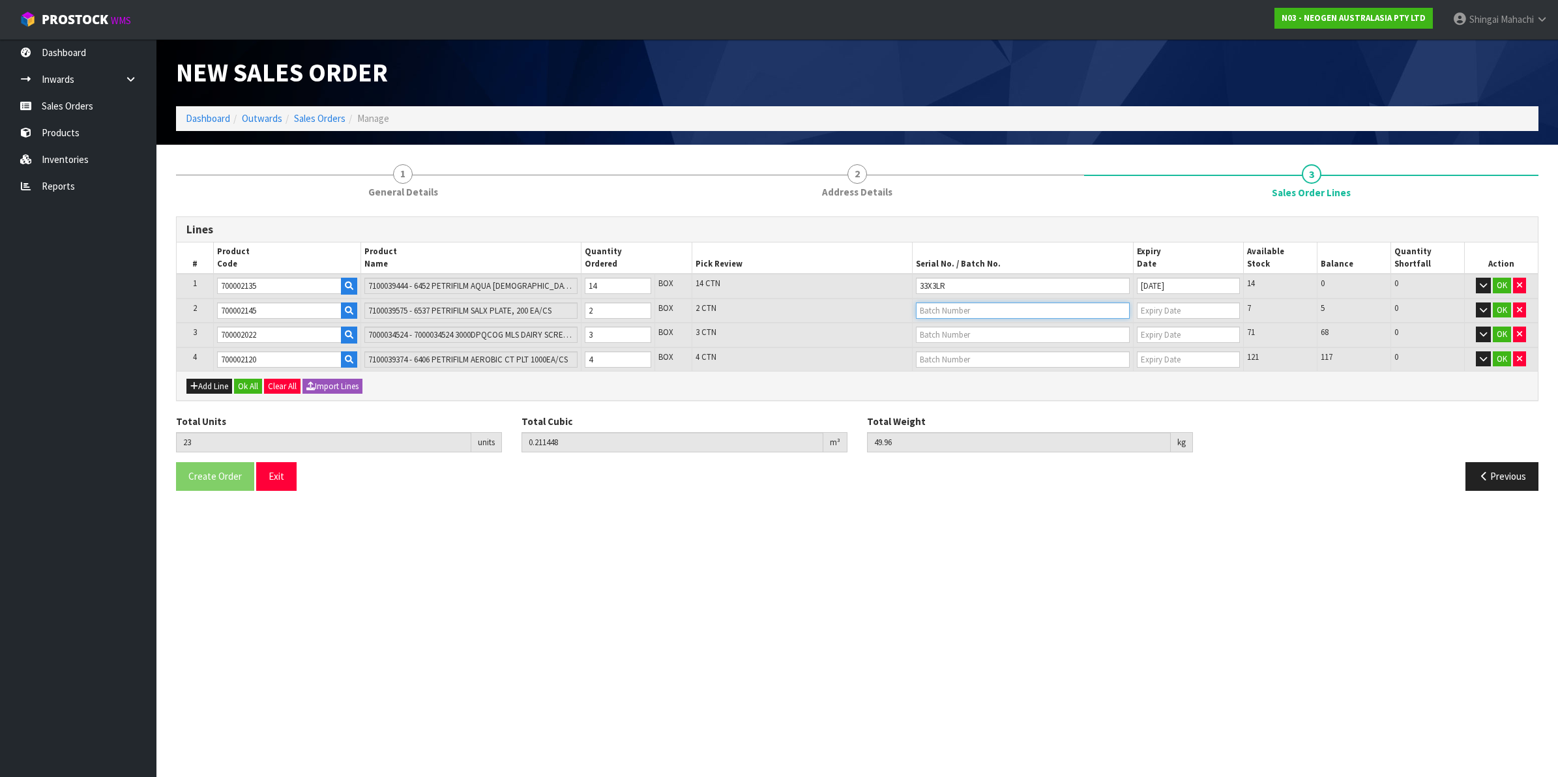
click at [932, 305] on input "text" at bounding box center [1023, 310] width 214 height 16
click at [947, 333] on link "33WXCH" at bounding box center [967, 332] width 103 height 18
type input "33WXCH"
type input "[DATE]"
click at [933, 336] on input "text" at bounding box center [1023, 335] width 214 height 16
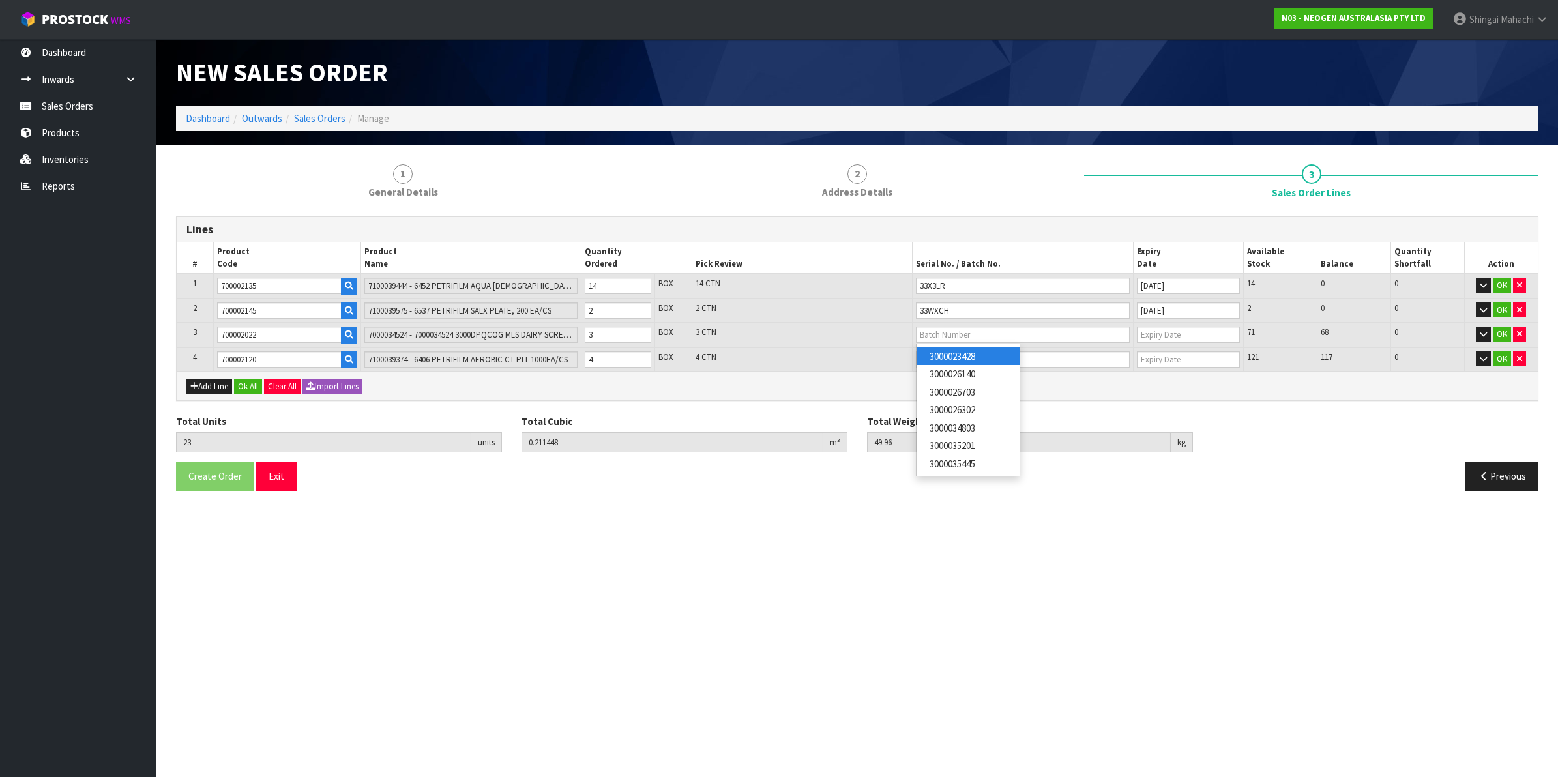
click at [956, 356] on link "3000023428" at bounding box center [967, 356] width 103 height 18
type input "3000023428"
type input "[DATE]"
click at [927, 353] on input "text" at bounding box center [1023, 359] width 214 height 16
click at [945, 382] on link "33X4YK" at bounding box center [967, 380] width 103 height 18
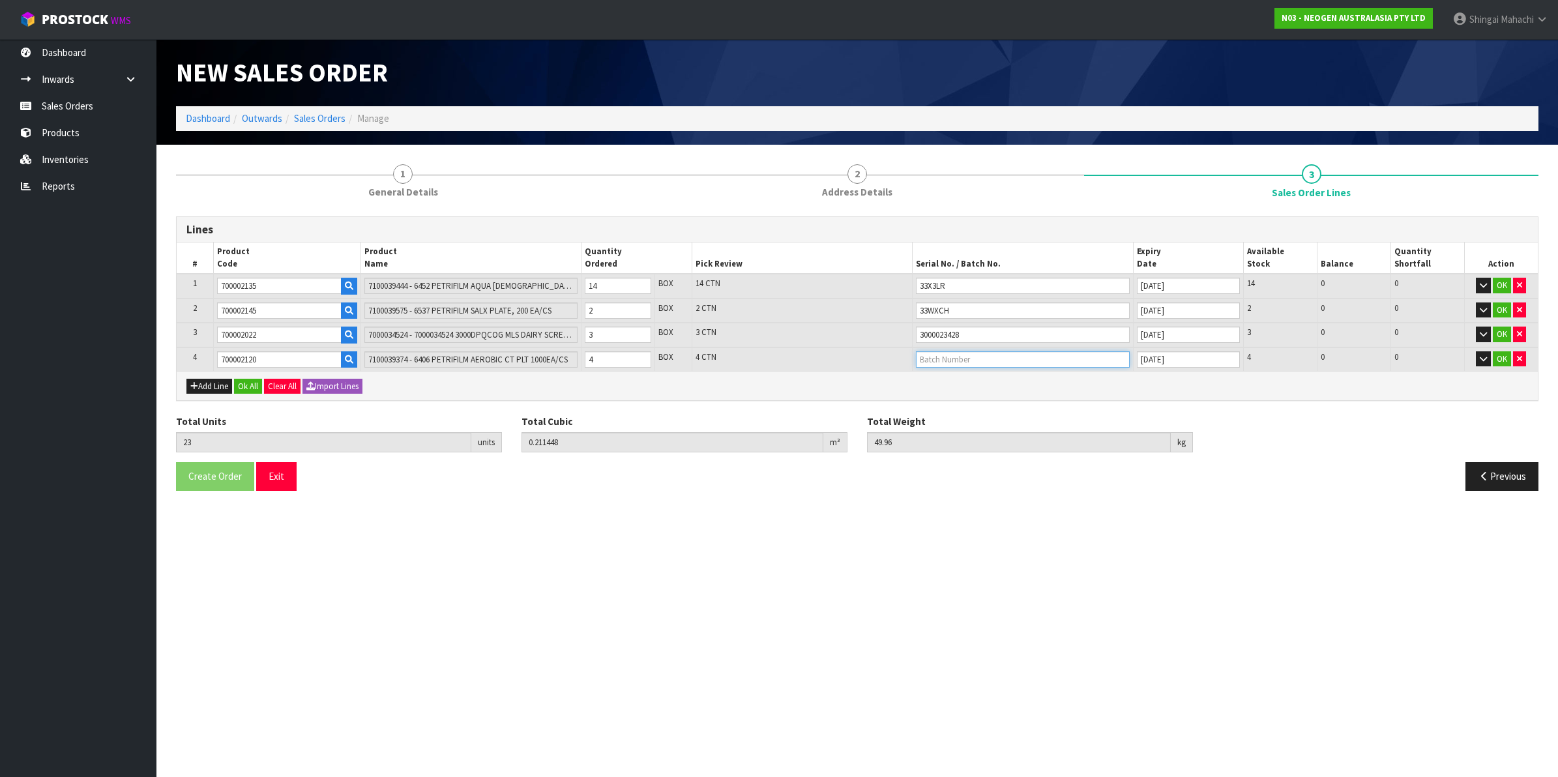
type input "33X4YK"
type input "[DATE]"
click at [1501, 356] on button "OK" at bounding box center [1501, 359] width 18 height 16
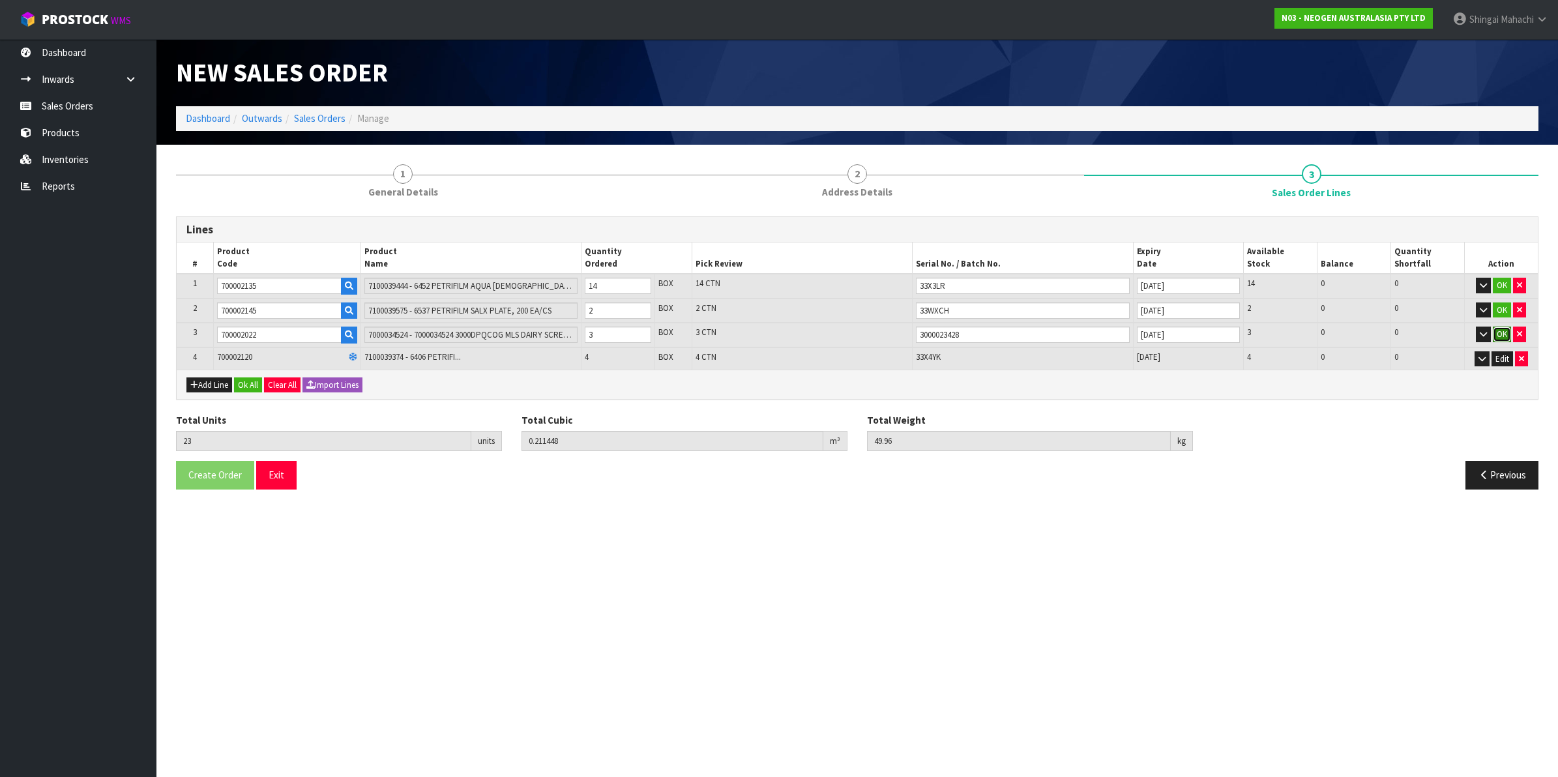
click at [1501, 332] on button "OK" at bounding box center [1501, 335] width 18 height 16
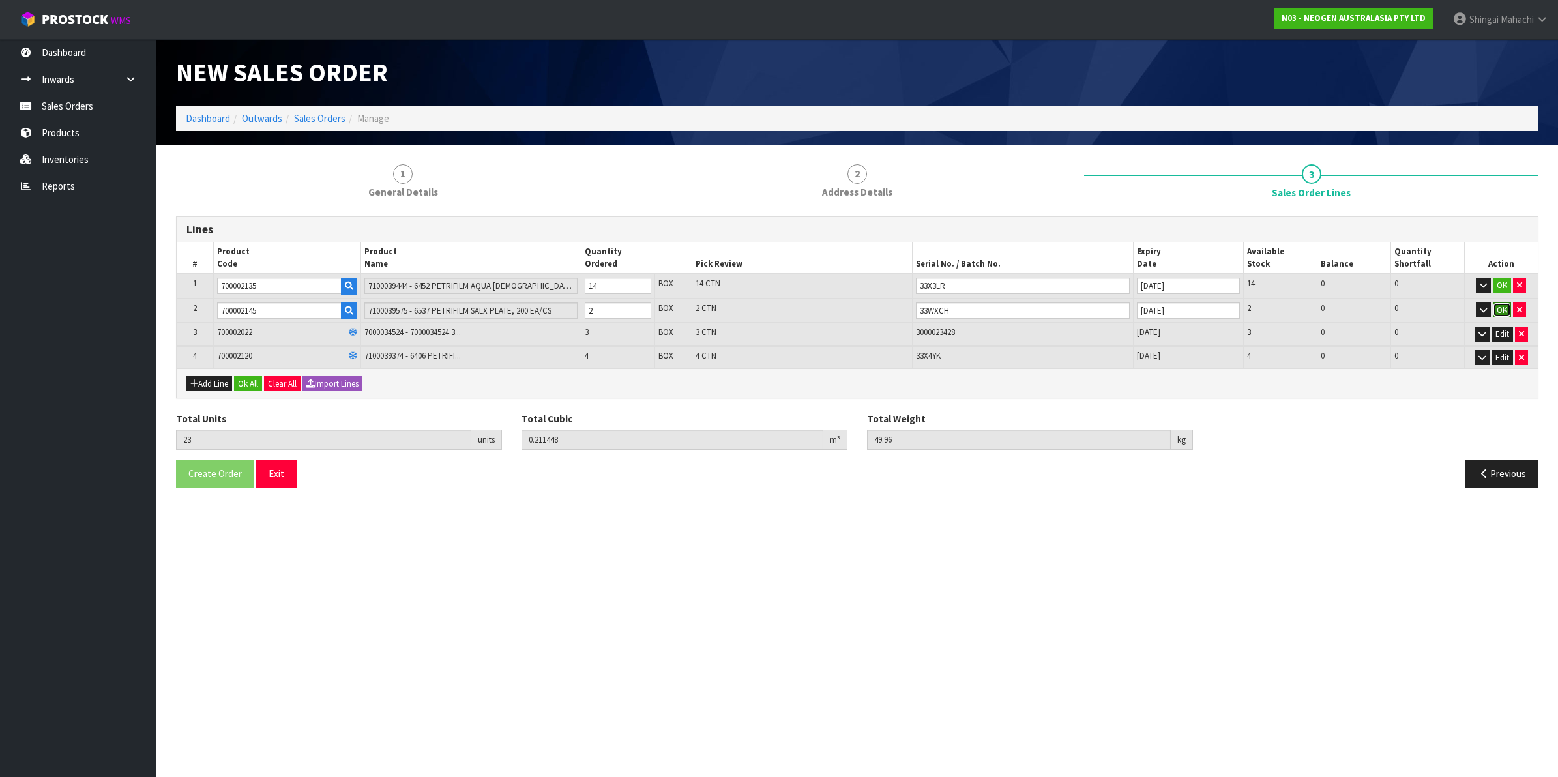
click at [1498, 306] on button "OK" at bounding box center [1501, 310] width 18 height 16
click at [1497, 287] on button "OK" at bounding box center [1501, 286] width 18 height 16
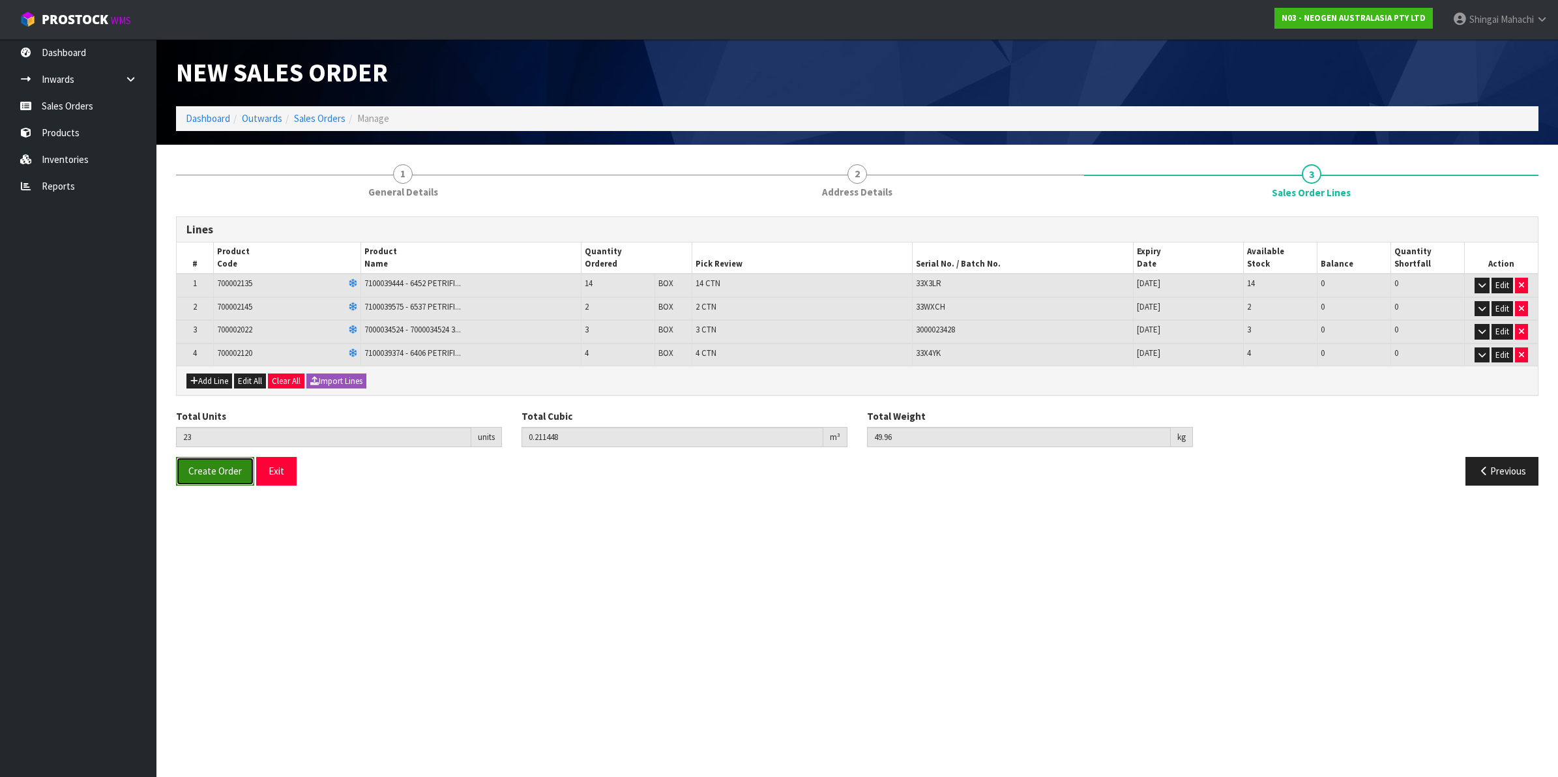
click at [218, 473] on span "Create Order" at bounding box center [214, 471] width 53 height 12
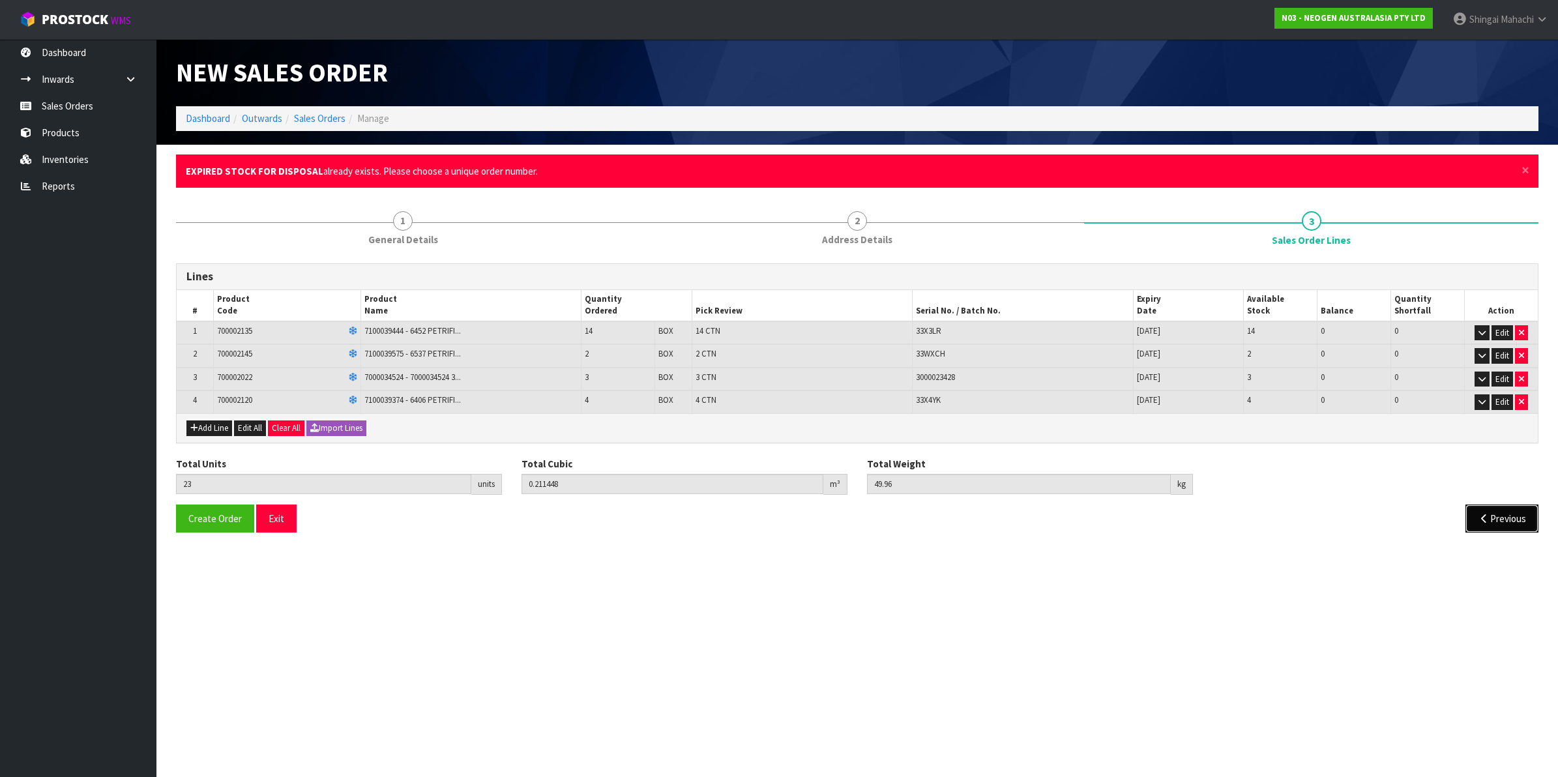
click at [1496, 514] on button "Previous" at bounding box center [1501, 518] width 73 height 28
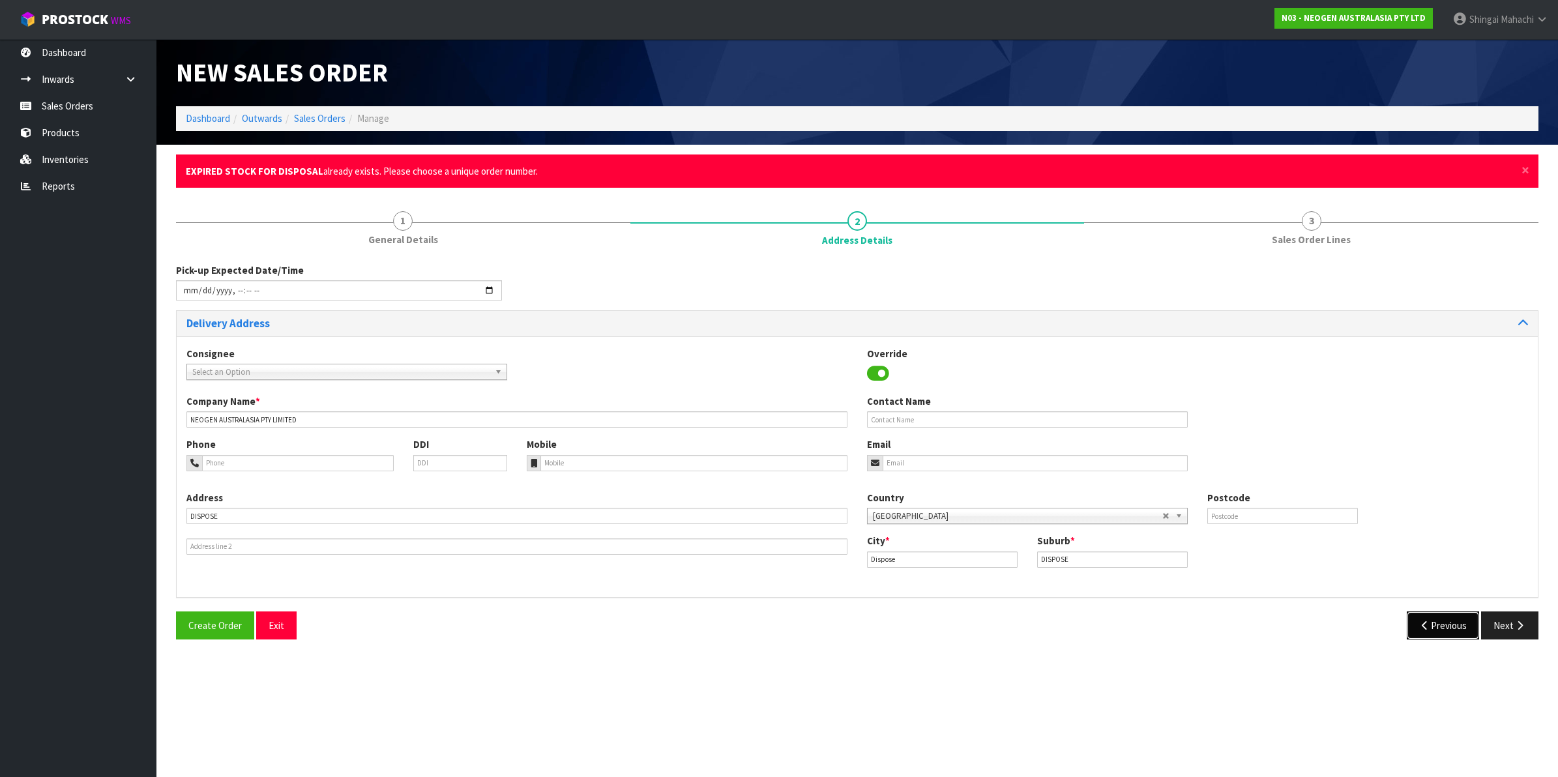
click at [1432, 621] on button "Previous" at bounding box center [1442, 625] width 73 height 28
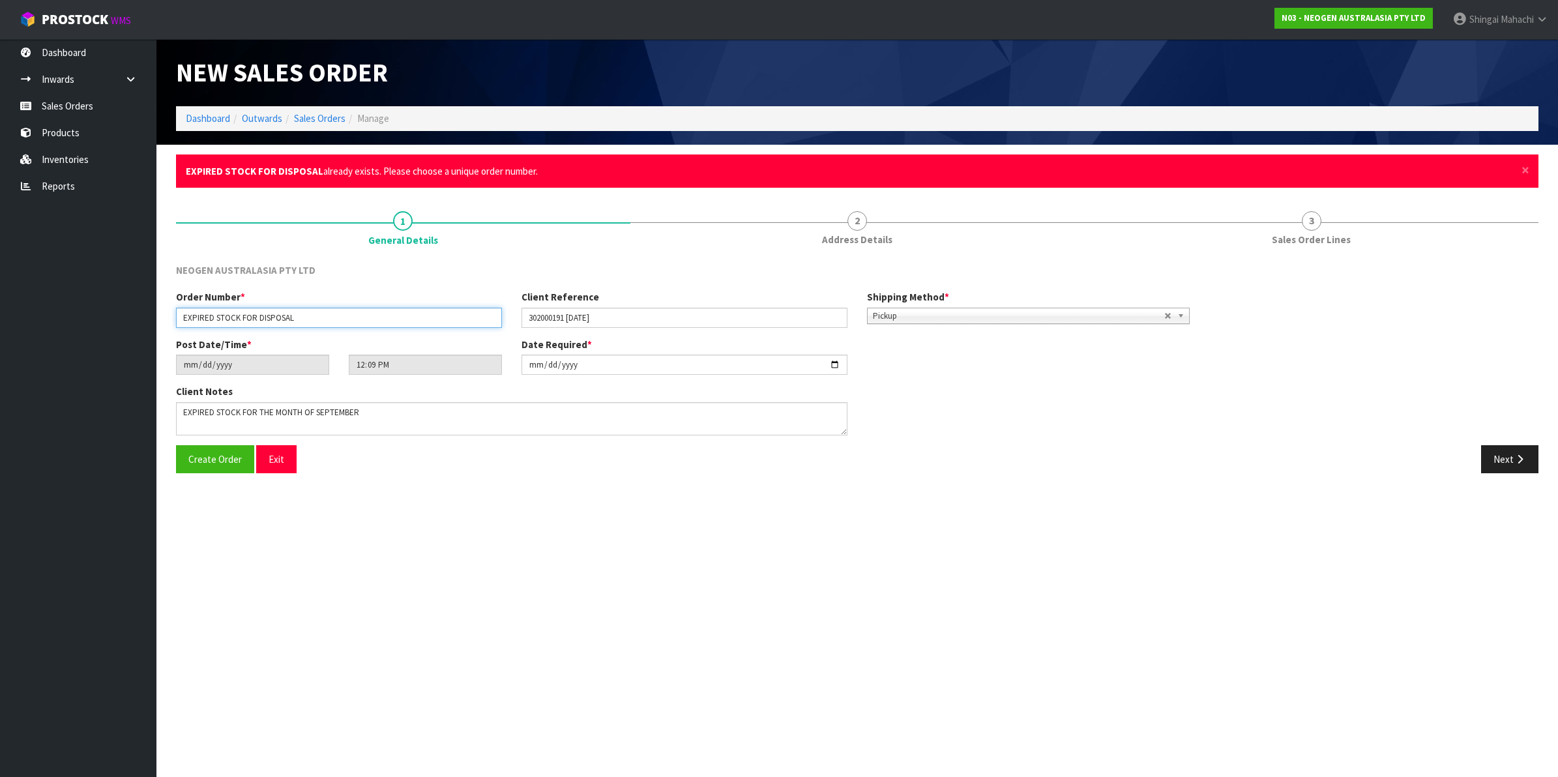
click at [301, 319] on input "EXPIRED STOCK FOR DISPOSAL" at bounding box center [339, 318] width 326 height 20
type input "EXPIRED STOCK FOR DISPOSAL [DATE]"
click at [203, 463] on span "Create Order" at bounding box center [214, 459] width 53 height 12
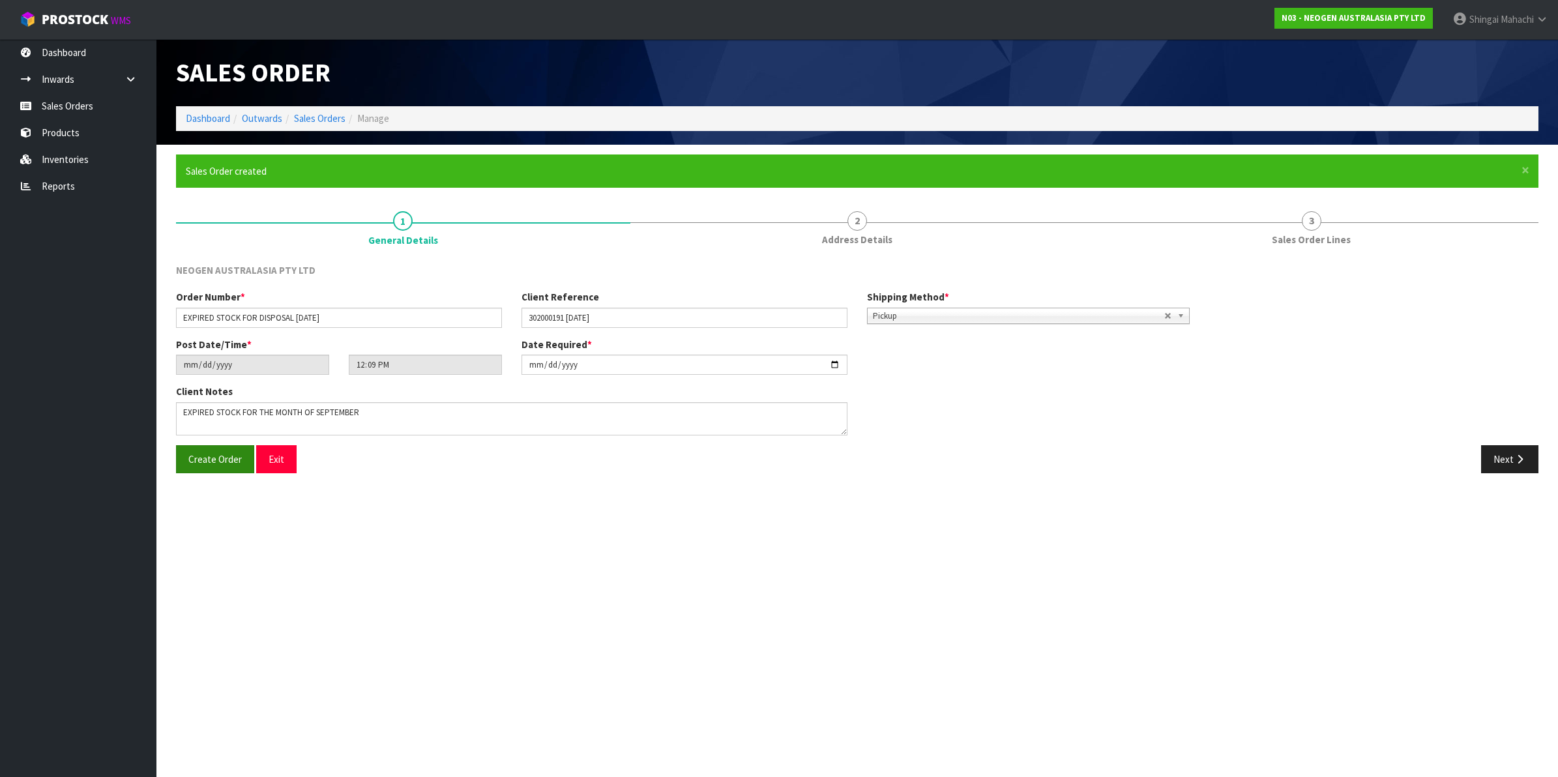
type input "15:09:00.000"
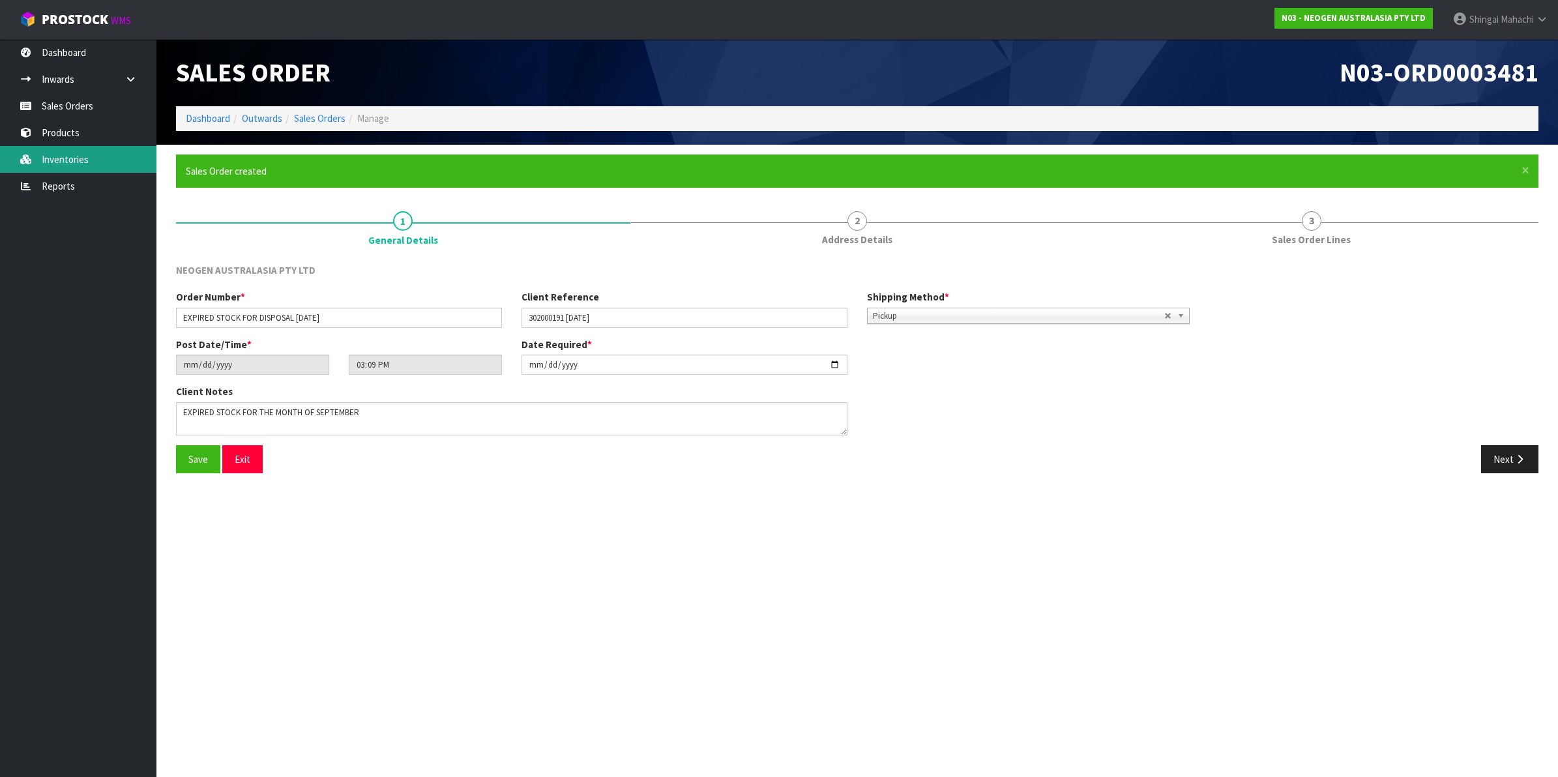
click at [68, 155] on link "Inventories" at bounding box center [78, 159] width 156 height 27
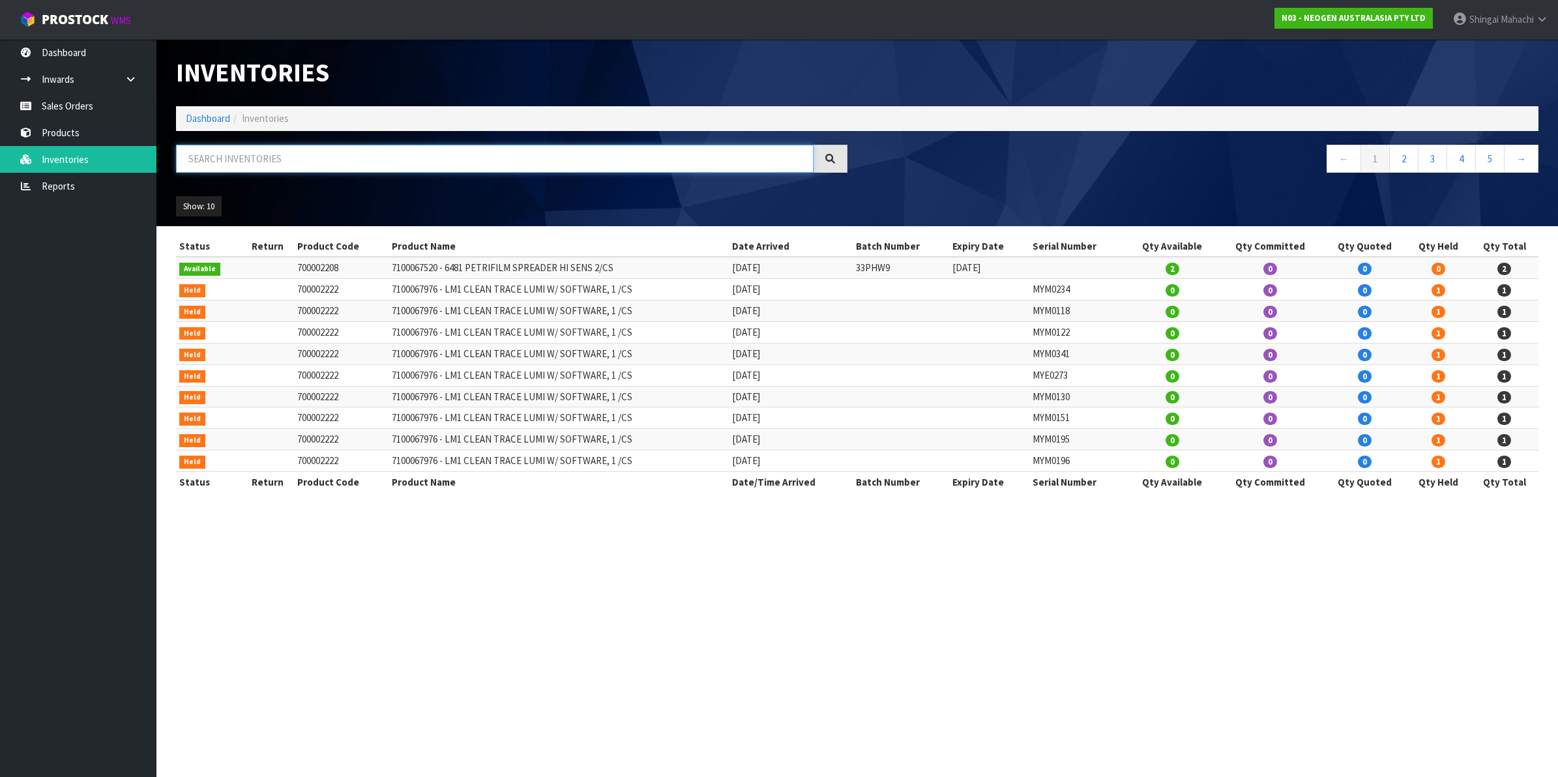
click at [255, 152] on input "text" at bounding box center [494, 159] width 637 height 28
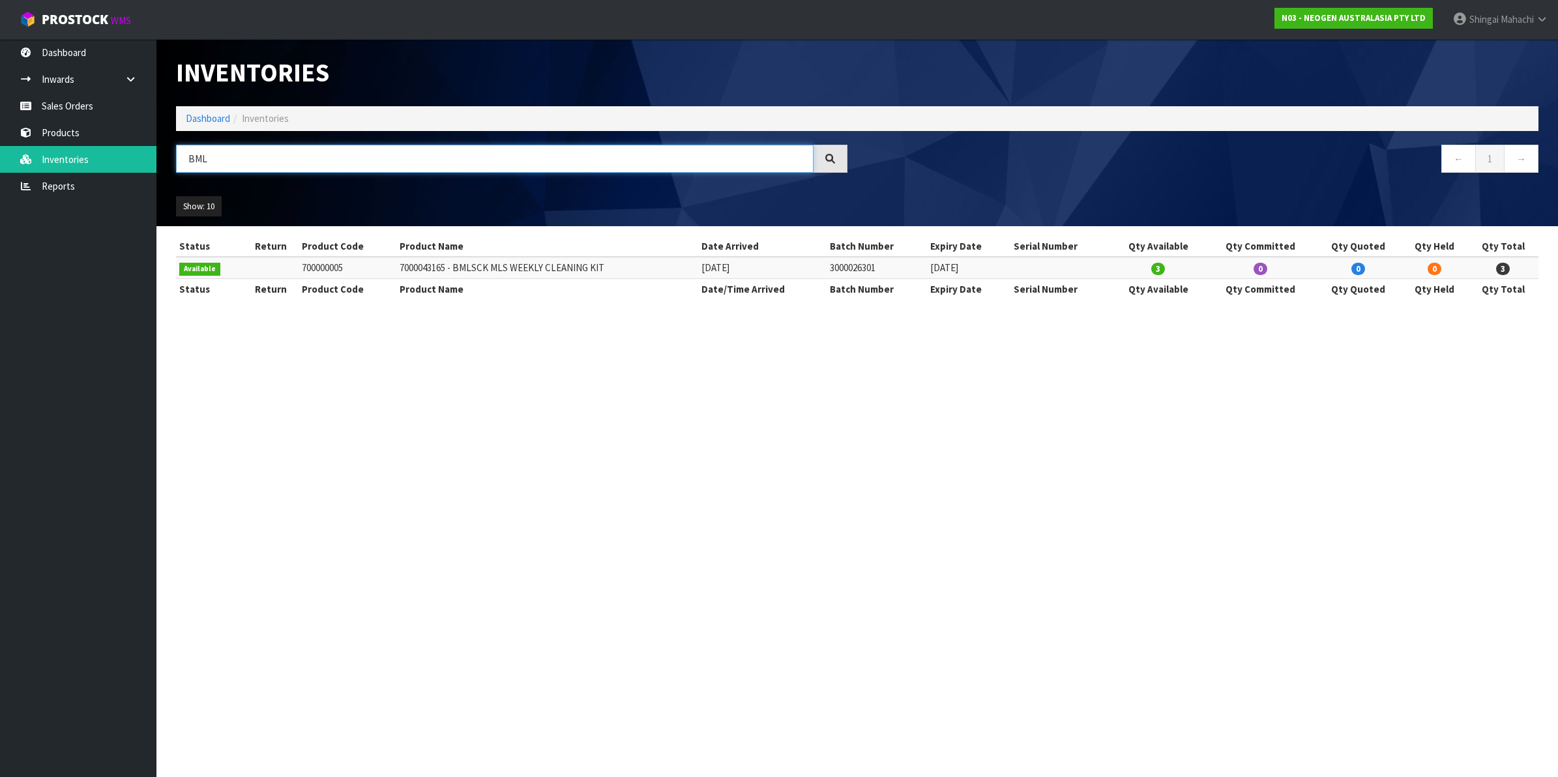
type input "BML"
click at [484, 271] on td "7000043165 - BMLSCK MLS WEEKLY CLEANING KIT" at bounding box center [547, 268] width 302 height 22
drag, startPoint x: 453, startPoint y: 266, endPoint x: 632, endPoint y: 265, distance: 179.2
click at [632, 265] on td "7000043165 - BMLSCK MLS WEEKLY CLEANING KIT" at bounding box center [547, 268] width 302 height 22
copy td "BMLSCK MLS WEEKLY CLEANING KIT"
